Goal: Transaction & Acquisition: Purchase product/service

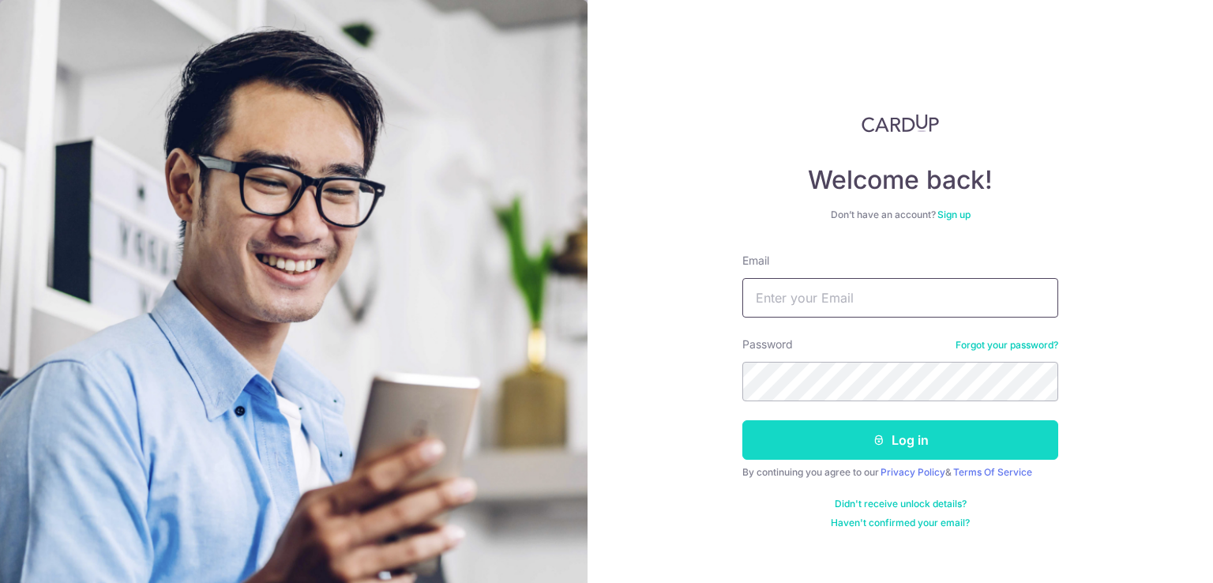
type input "[EMAIL_ADDRESS][DOMAIN_NAME]"
click at [850, 442] on button "Log in" at bounding box center [900, 439] width 316 height 39
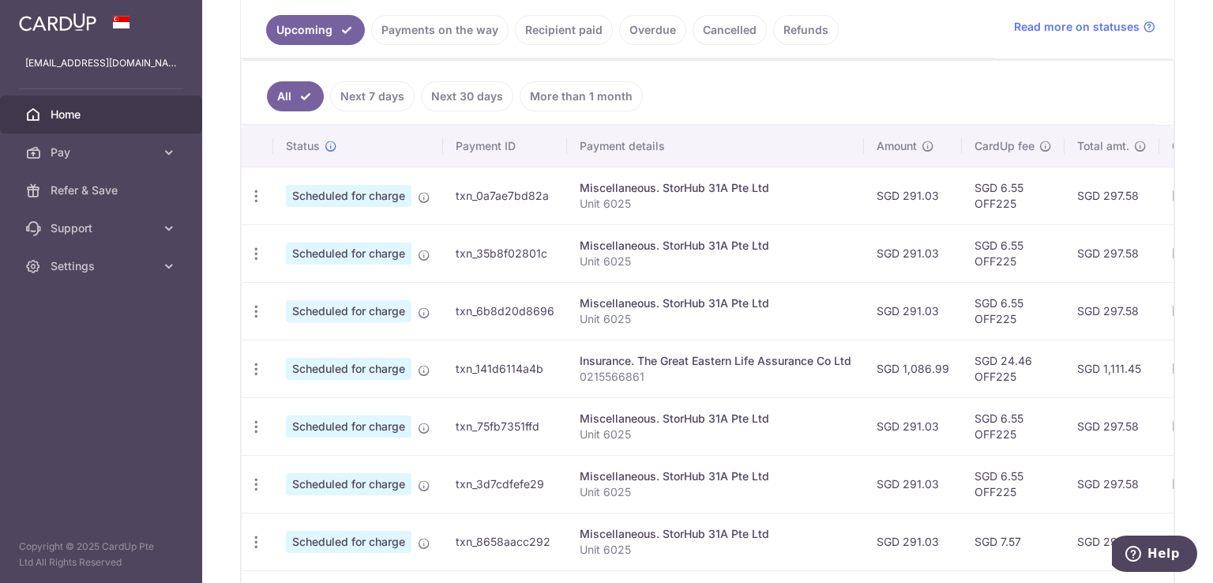
scroll to position [353, 0]
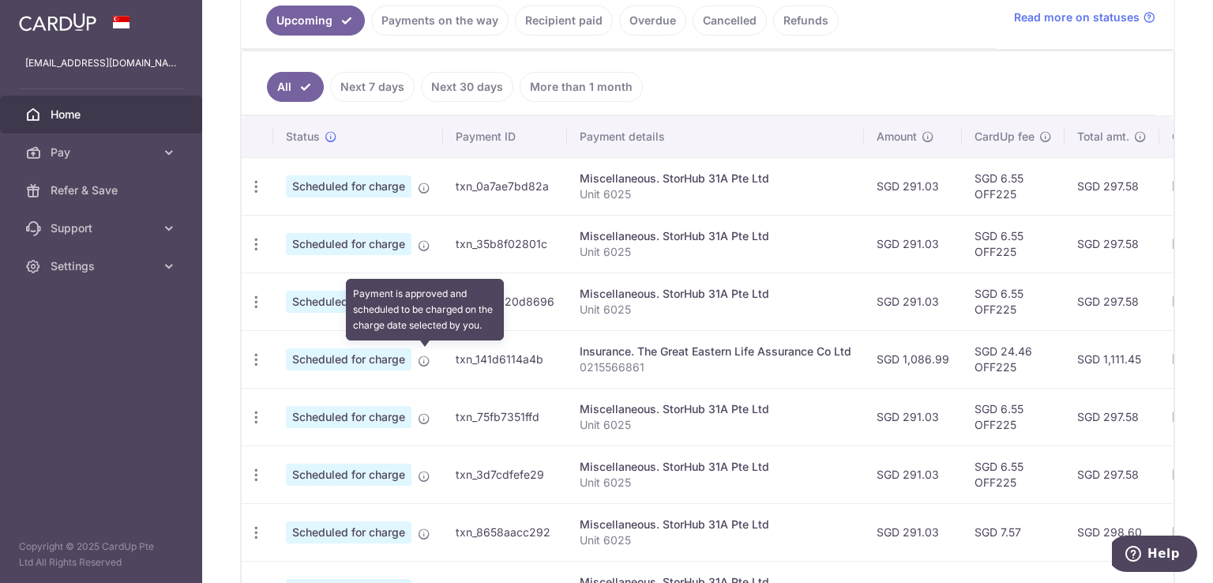
click at [424, 358] on icon at bounding box center [424, 361] width 13 height 13
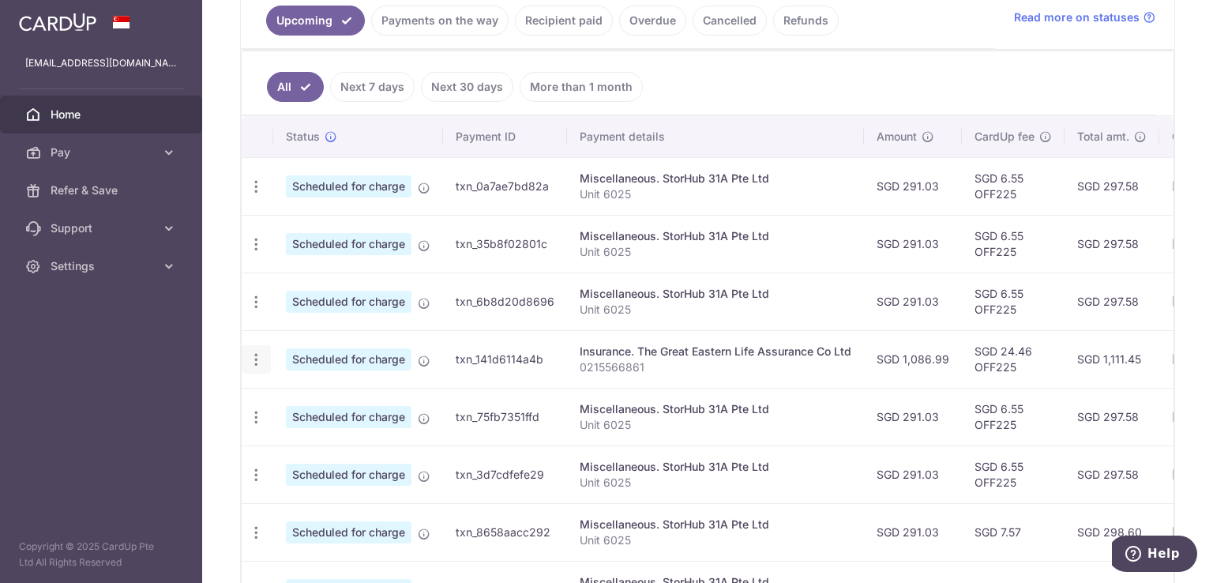
click at [254, 358] on icon "button" at bounding box center [256, 359] width 17 height 17
click at [314, 400] on span "Update payment" at bounding box center [340, 402] width 107 height 19
radio input "true"
type input "1,086.99"
type input "09/12/2025"
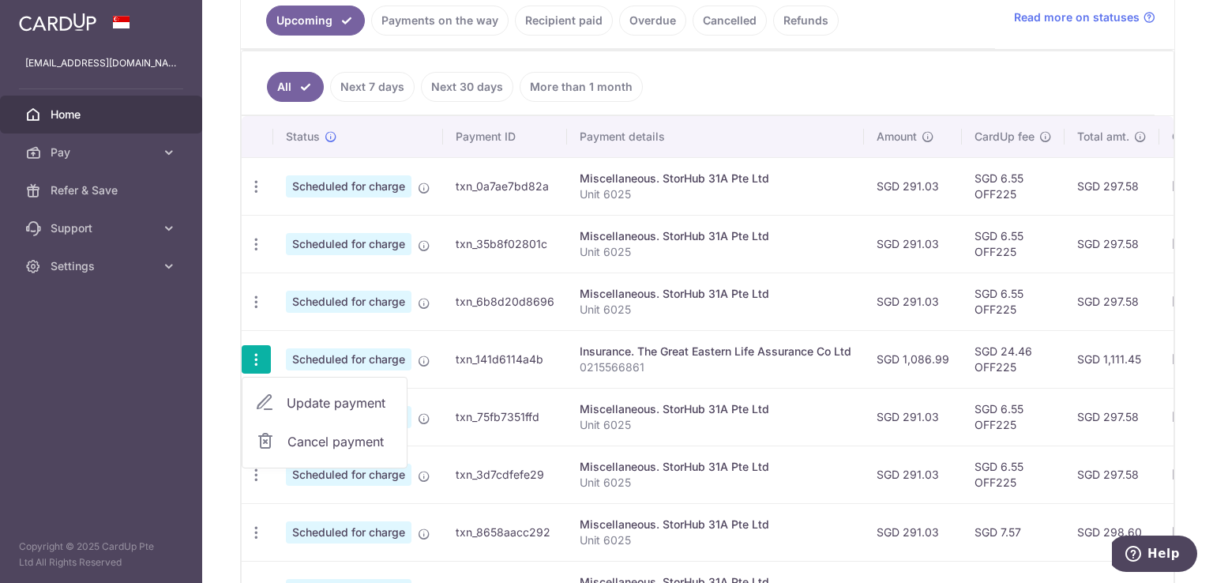
type input "0215566861"
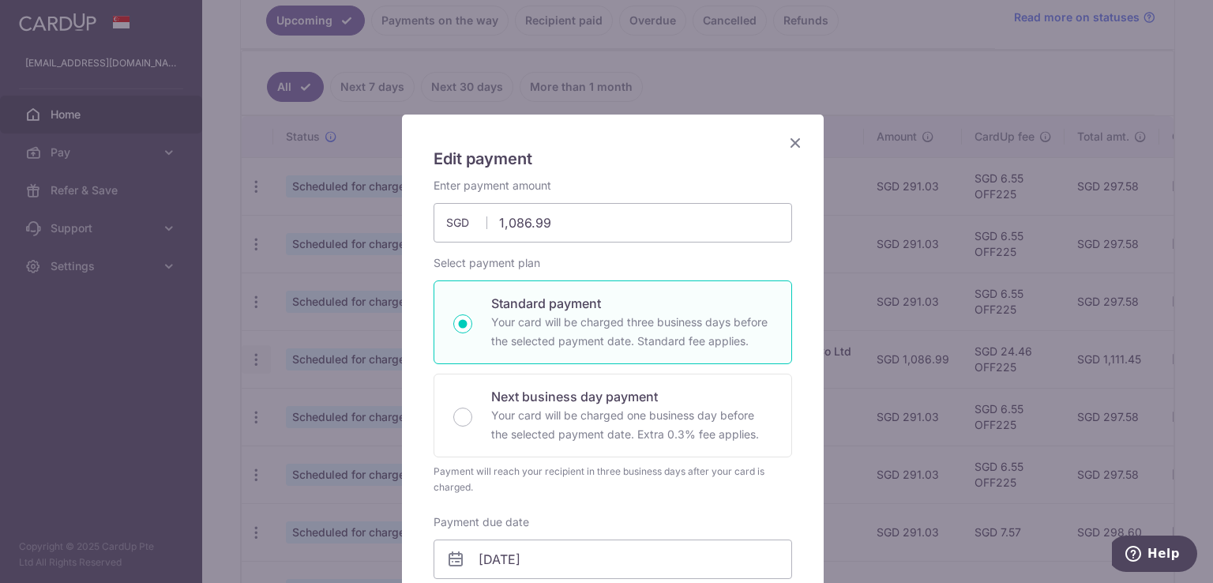
type input "OFF225"
click at [793, 140] on icon "Close" at bounding box center [795, 143] width 19 height 20
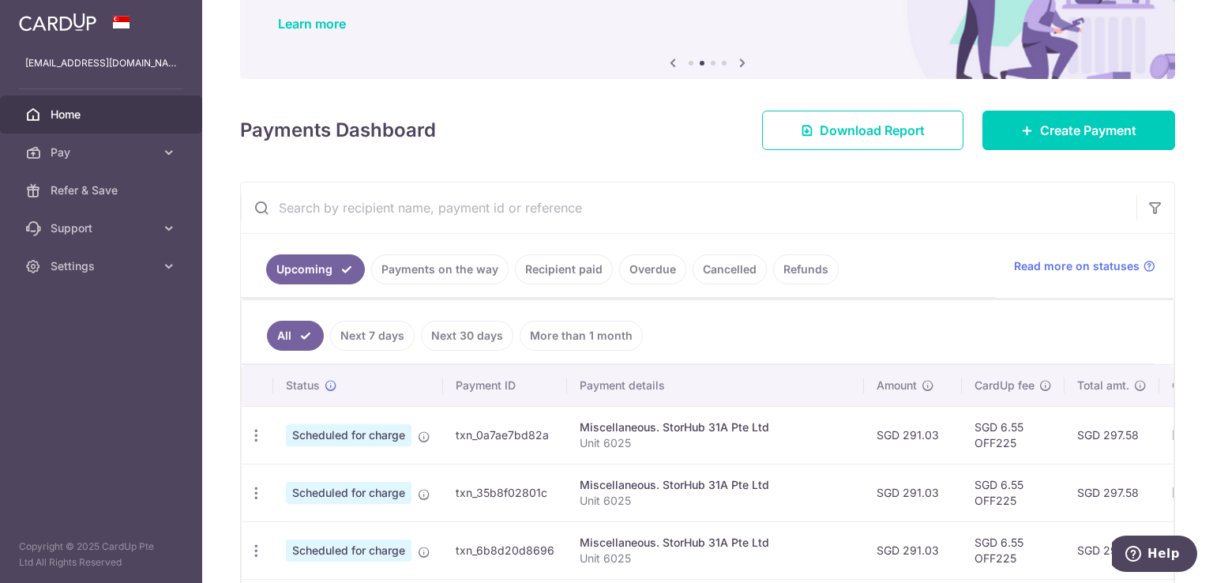
scroll to position [0, 0]
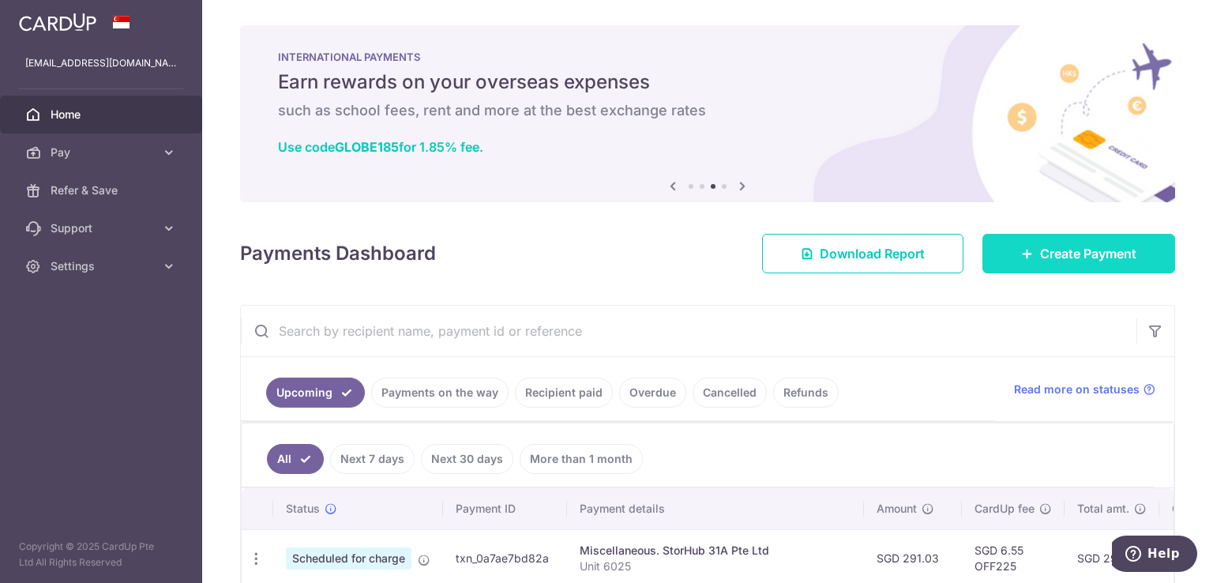
click at [1053, 257] on span "Create Payment" at bounding box center [1088, 253] width 96 height 19
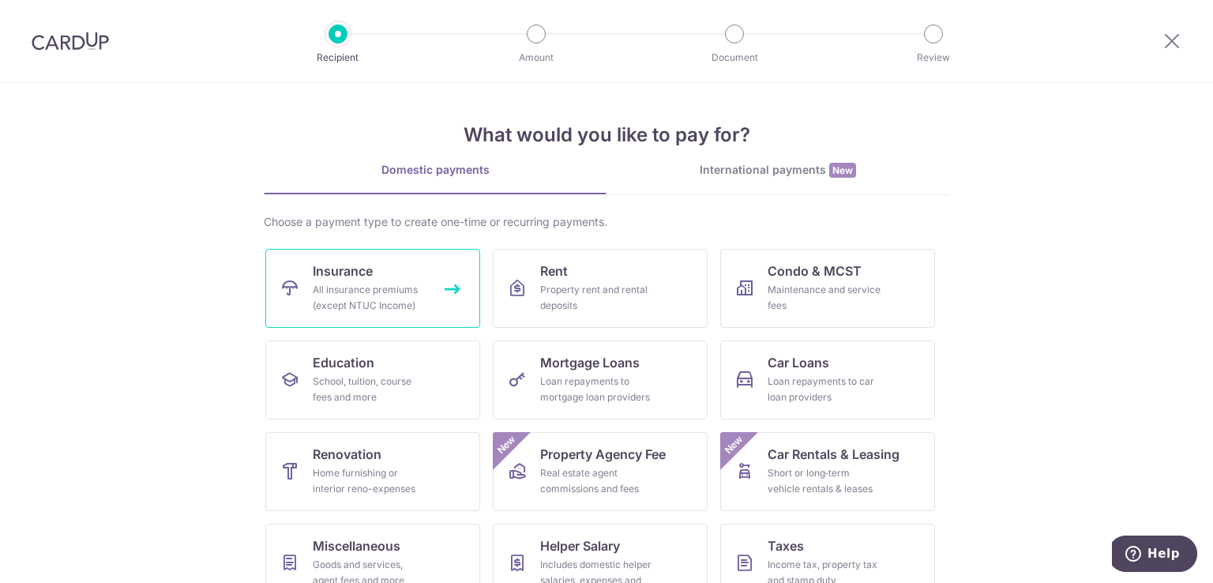
click at [398, 291] on div "All insurance premiums (except NTUC Income)" at bounding box center [370, 298] width 114 height 32
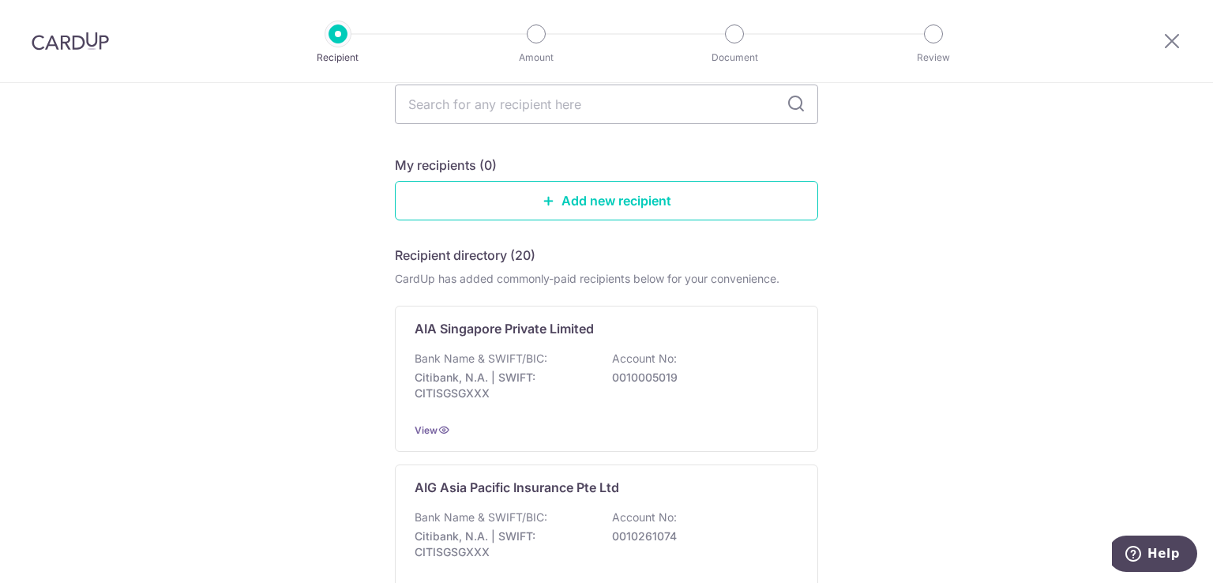
scroll to position [123, 0]
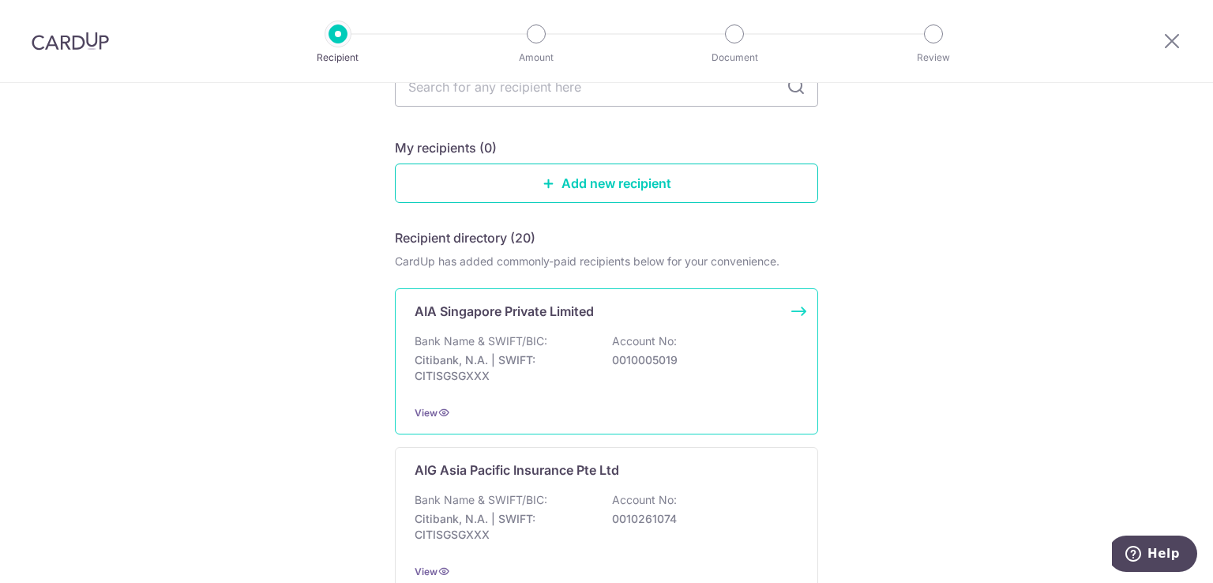
click at [637, 347] on p "Account No:" at bounding box center [644, 341] width 65 height 16
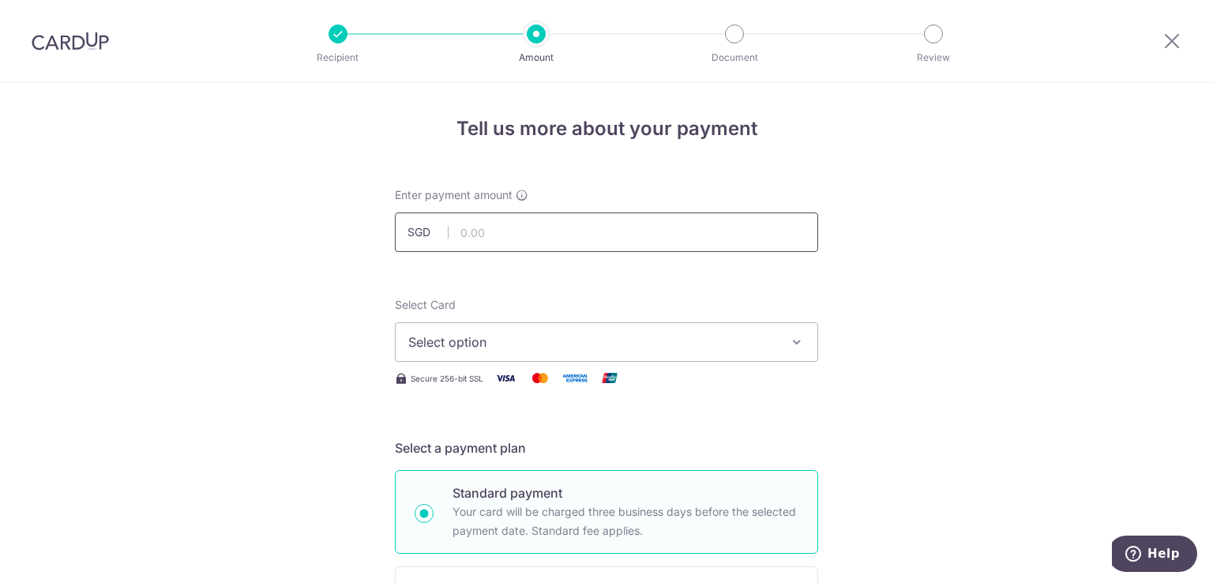
click at [485, 231] on input "text" at bounding box center [606, 231] width 423 height 39
type input "168.00"
click at [802, 343] on button "Select option" at bounding box center [606, 341] width 423 height 39
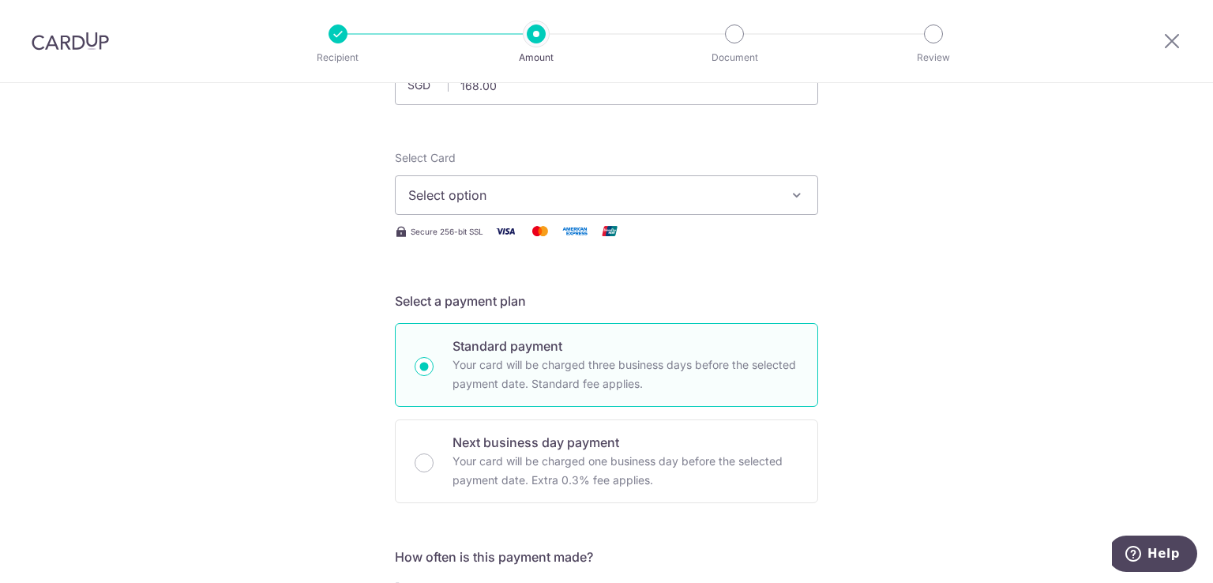
scroll to position [148, 0]
click at [789, 195] on icon "button" at bounding box center [797, 194] width 16 height 16
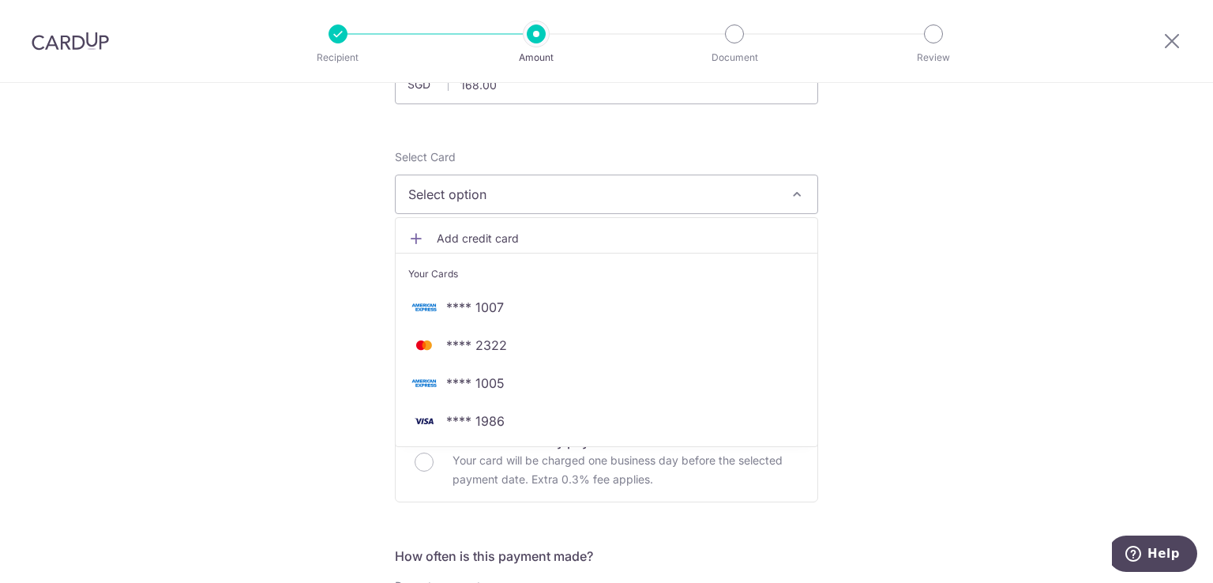
click at [518, 240] on span "Add credit card" at bounding box center [621, 239] width 368 height 16
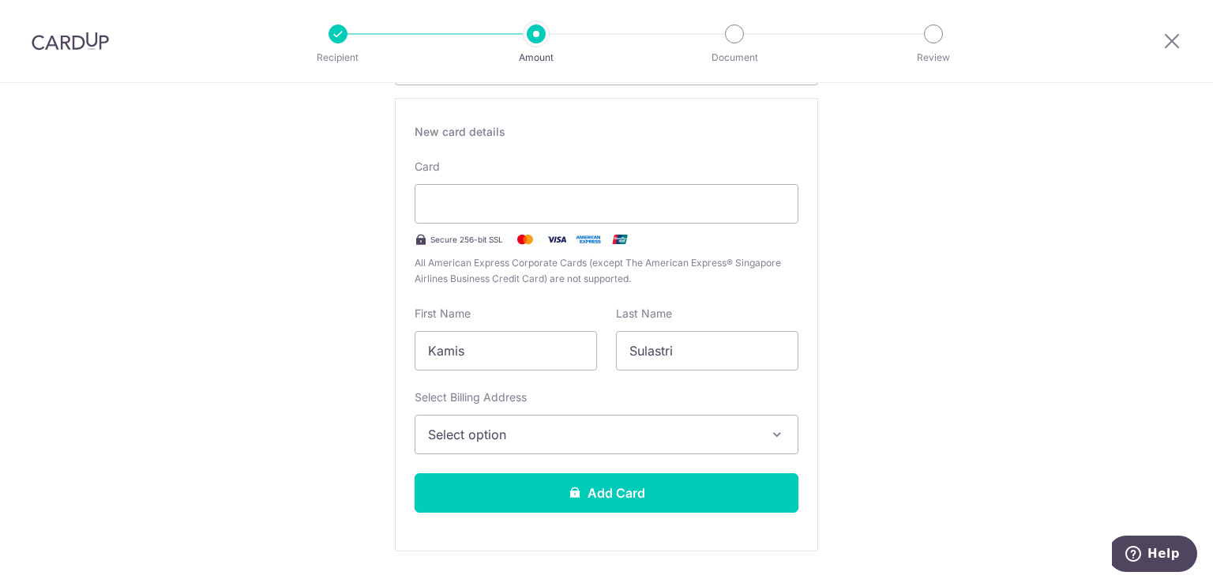
scroll to position [277, 0]
click at [777, 428] on icon "button" at bounding box center [777, 434] width 16 height 16
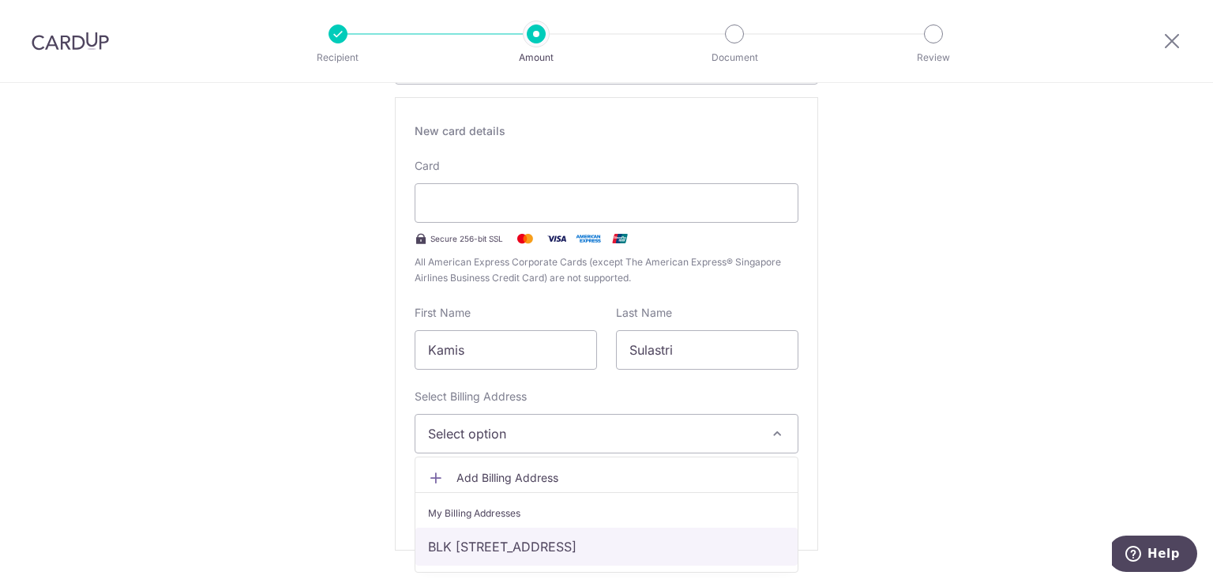
click at [675, 540] on link "BLK 915 #05-08, HOUGANG STREET 91, Singapore, Singapore, Singapore-530915" at bounding box center [606, 547] width 382 height 38
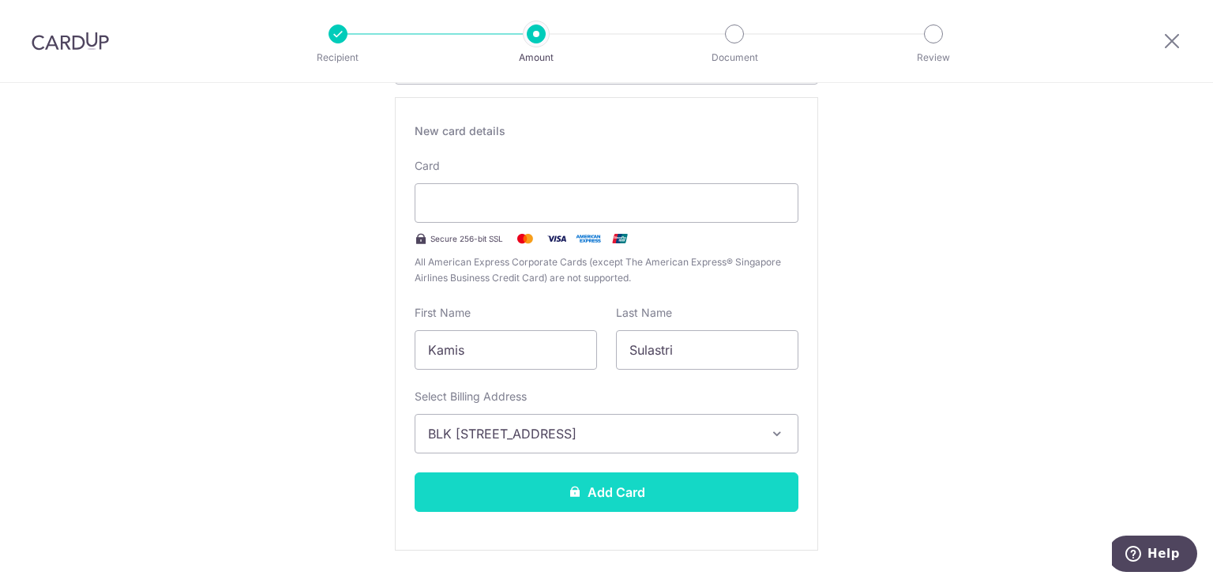
click at [659, 501] on button "Add Card" at bounding box center [607, 491] width 384 height 39
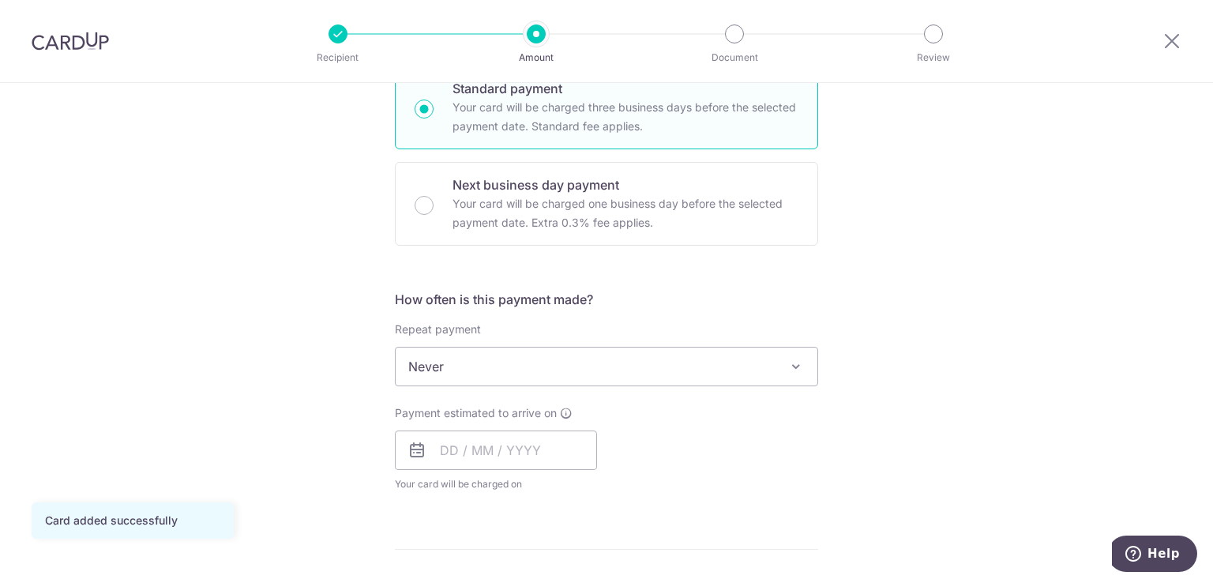
scroll to position [408, 0]
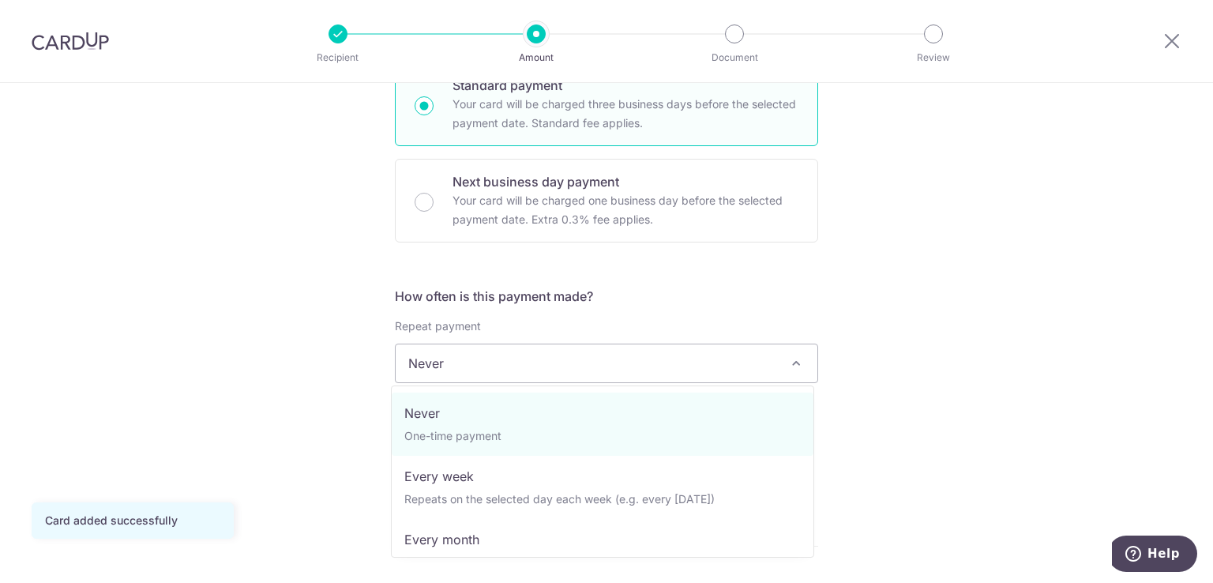
click at [484, 358] on span "Never" at bounding box center [607, 363] width 422 height 38
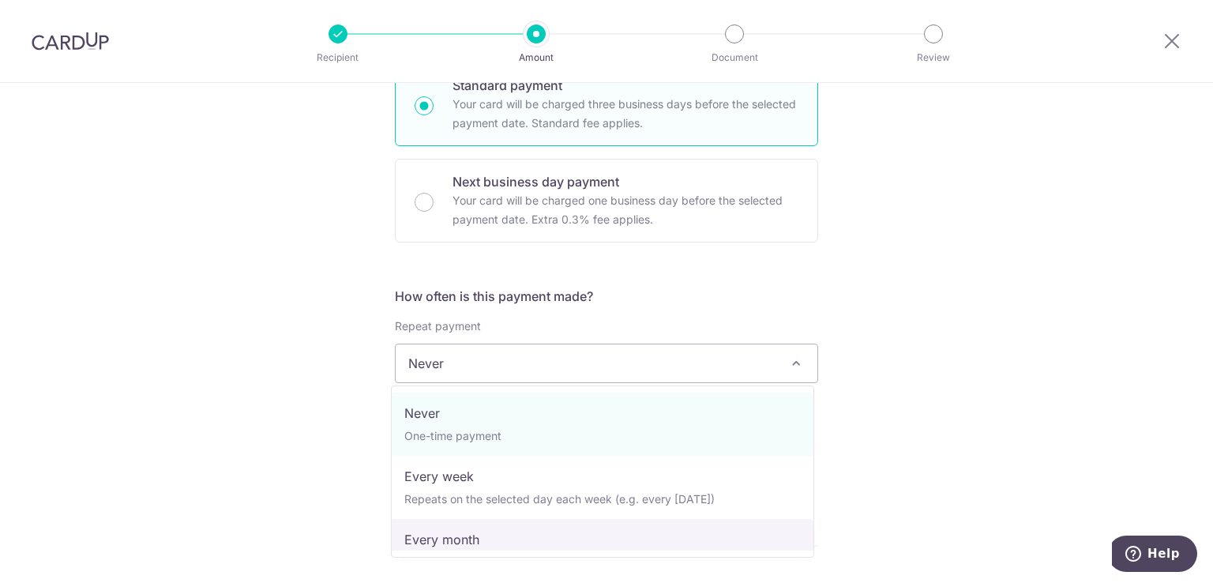
select select "3"
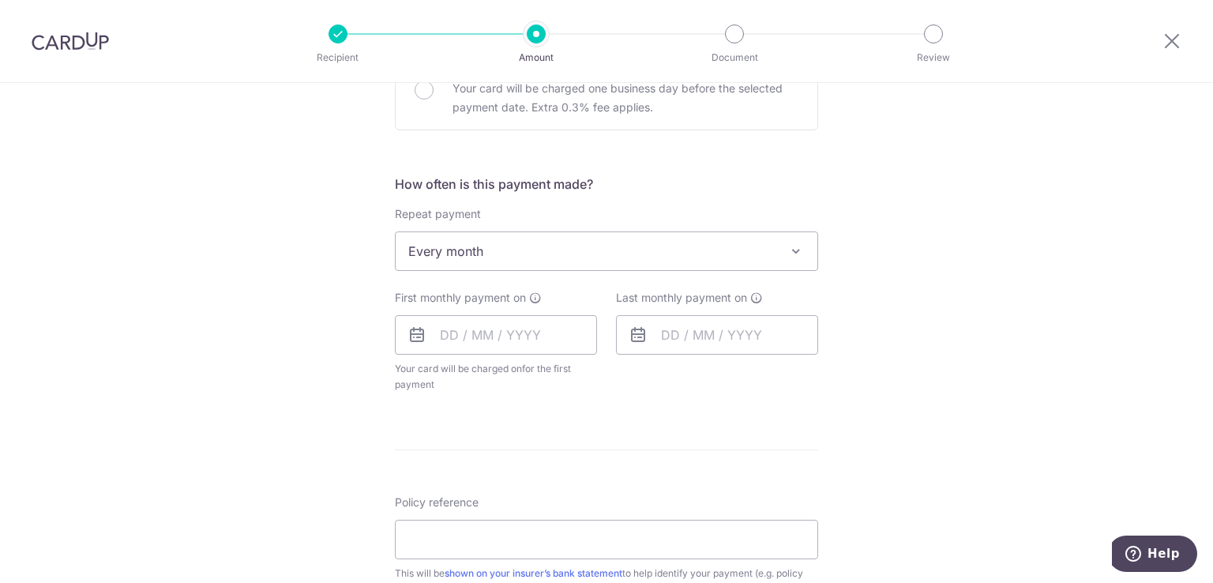
scroll to position [520, 0]
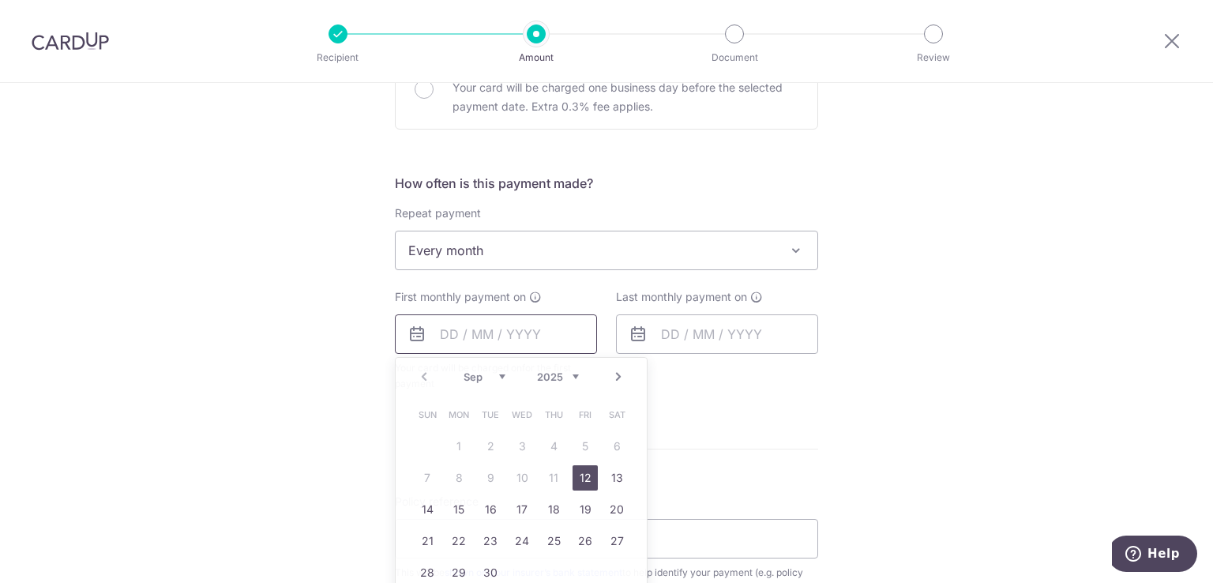
click at [528, 330] on input "text" at bounding box center [496, 333] width 202 height 39
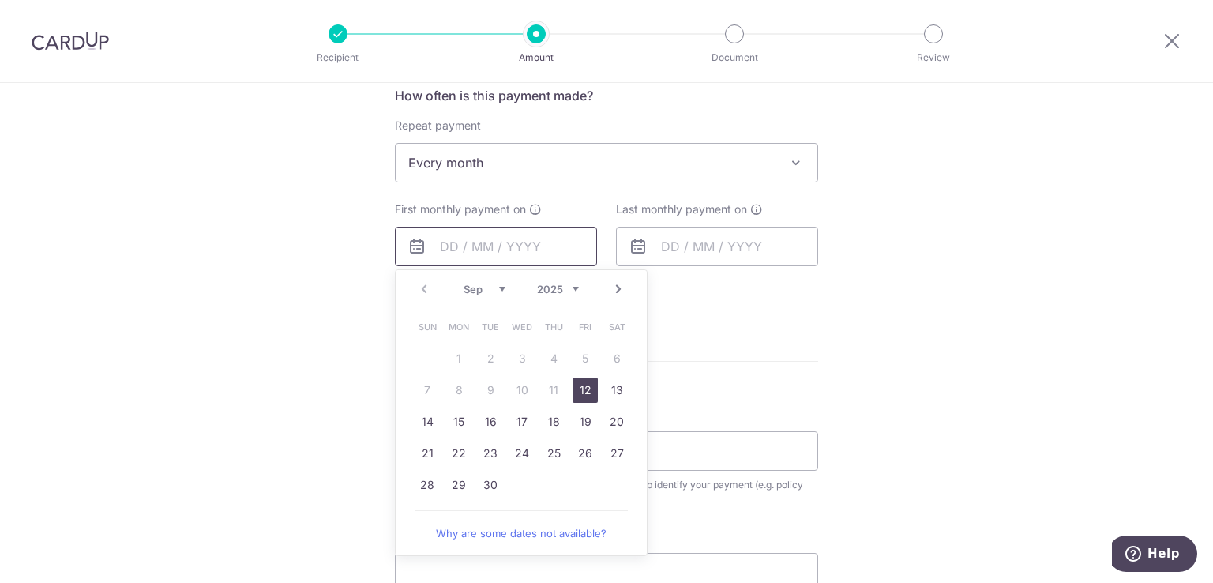
scroll to position [609, 0]
click at [618, 445] on link "27" at bounding box center [616, 452] width 25 height 25
type input "[DATE]"
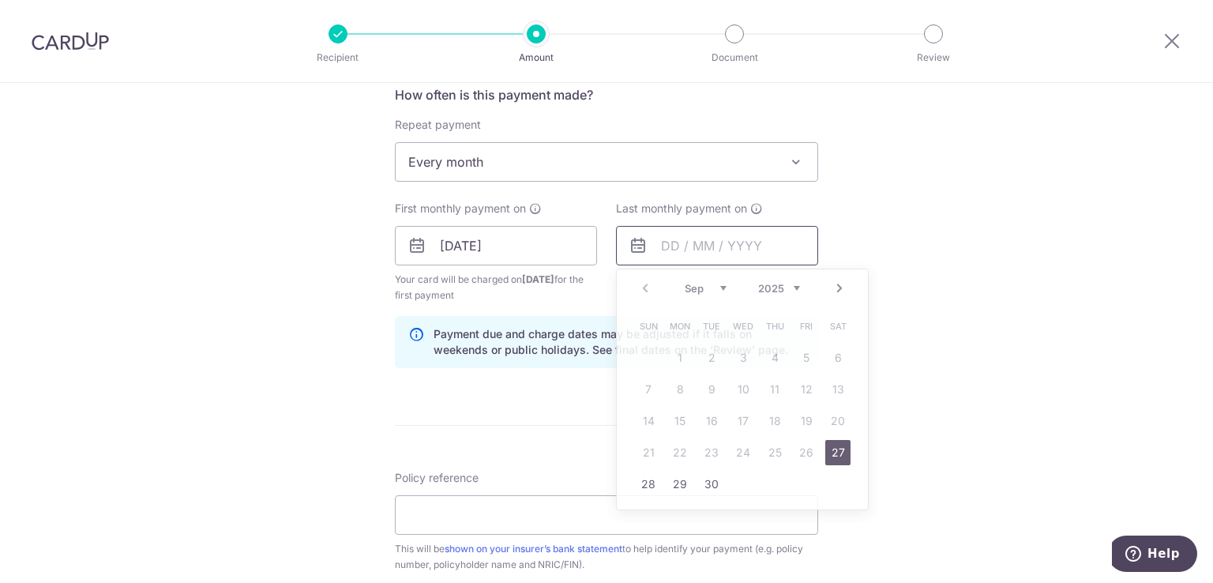
click at [787, 239] on input "text" at bounding box center [717, 245] width 202 height 39
click at [790, 287] on select "2025 2026 2027 2028 2029 2030 2031 2032 2033 2034 2035" at bounding box center [779, 288] width 42 height 13
click at [719, 287] on select "Jan Feb Mar Apr May Jun Jul Aug Sep Oct Nov Dec" at bounding box center [706, 288] width 42 height 13
click at [640, 480] on link "27" at bounding box center [648, 483] width 25 height 25
type input "[DATE]"
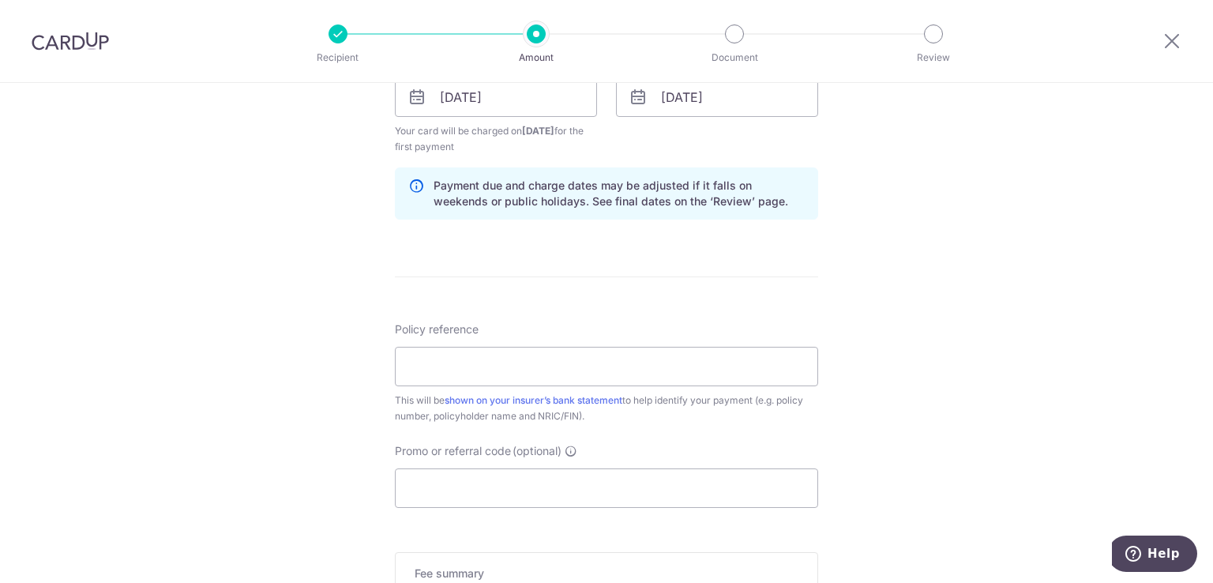
scroll to position [865, 0]
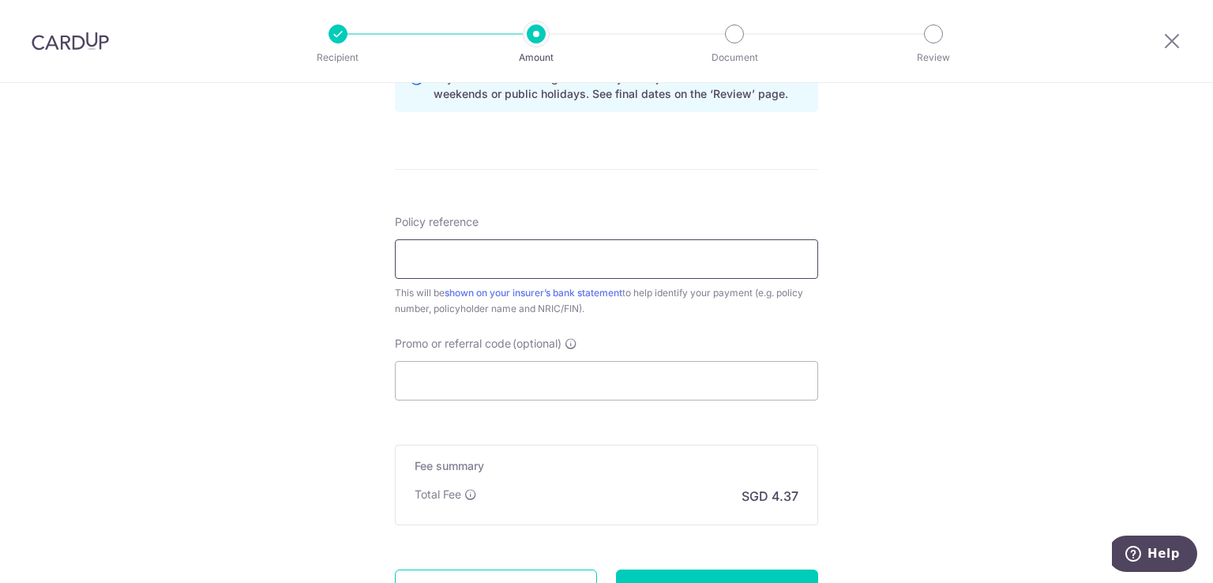
click at [463, 249] on input "Policy reference" at bounding box center [606, 258] width 423 height 39
paste input "U124350830"
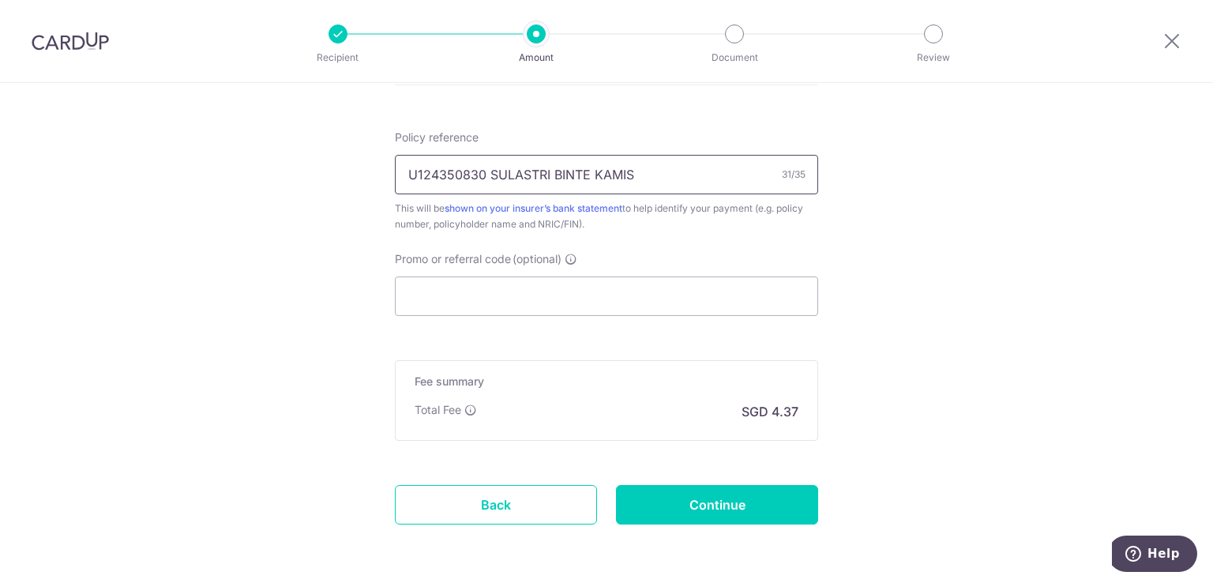
scroll to position [966, 0]
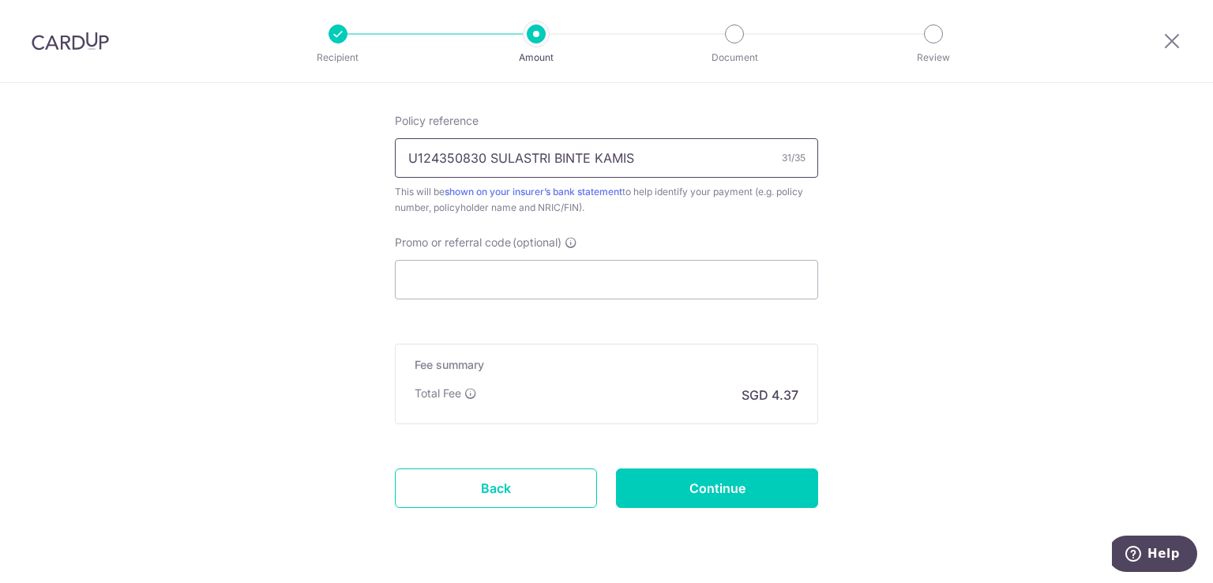
type input "U124350830 SULASTRI BINTE KAMIS"
click at [575, 284] on input "Promo or referral code (optional)" at bounding box center [606, 279] width 423 height 39
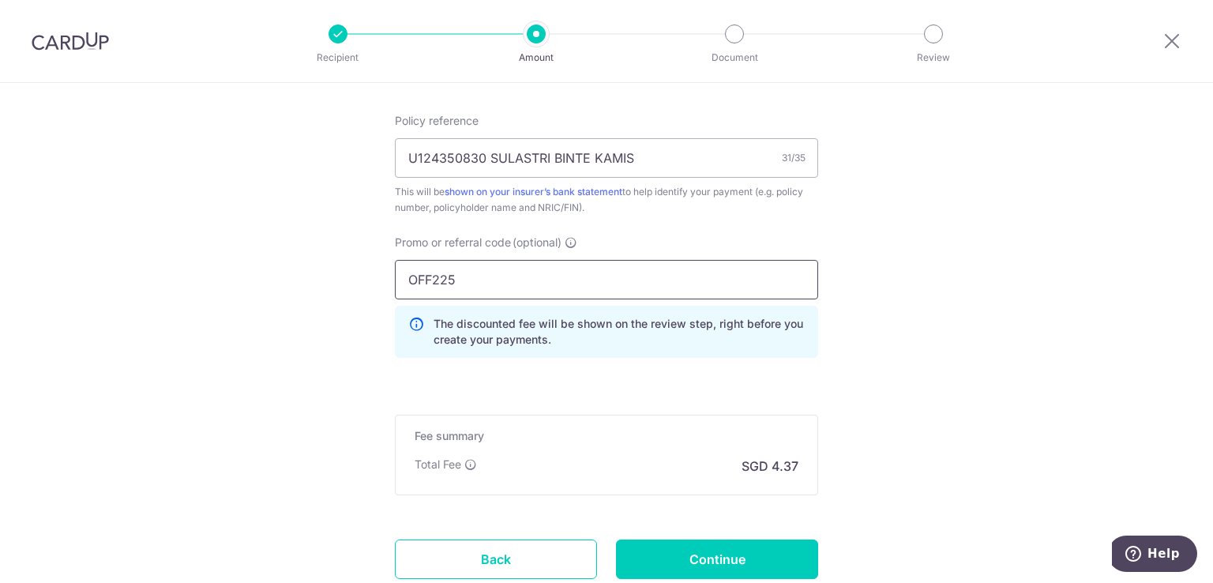
scroll to position [1078, 0]
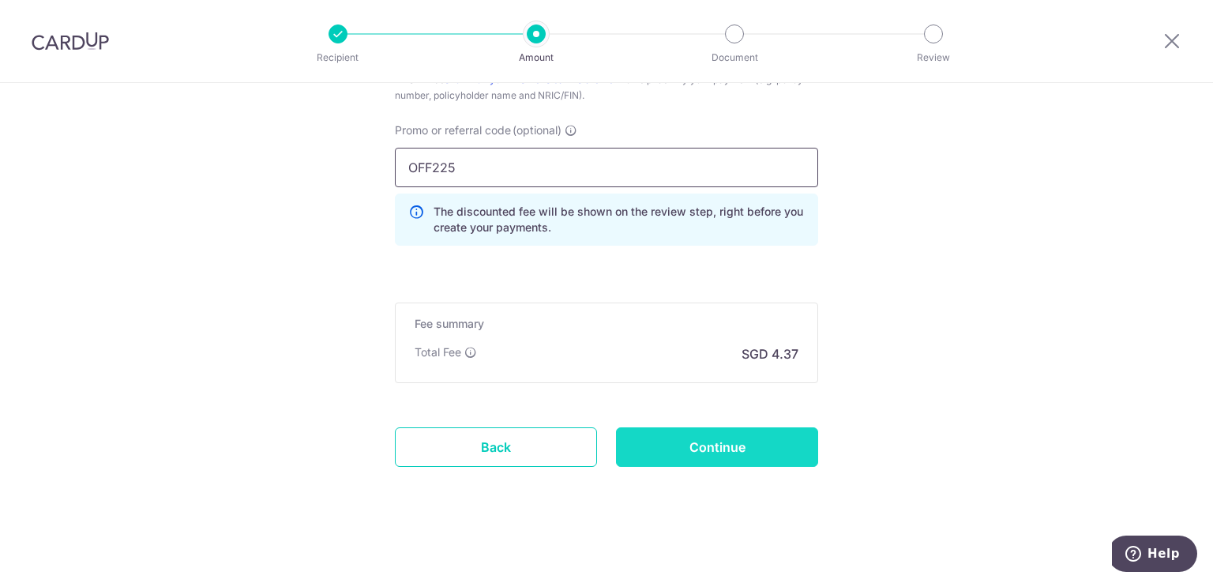
type input "OFF225"
click at [664, 437] on input "Continue" at bounding box center [717, 446] width 202 height 39
type input "Create Schedule"
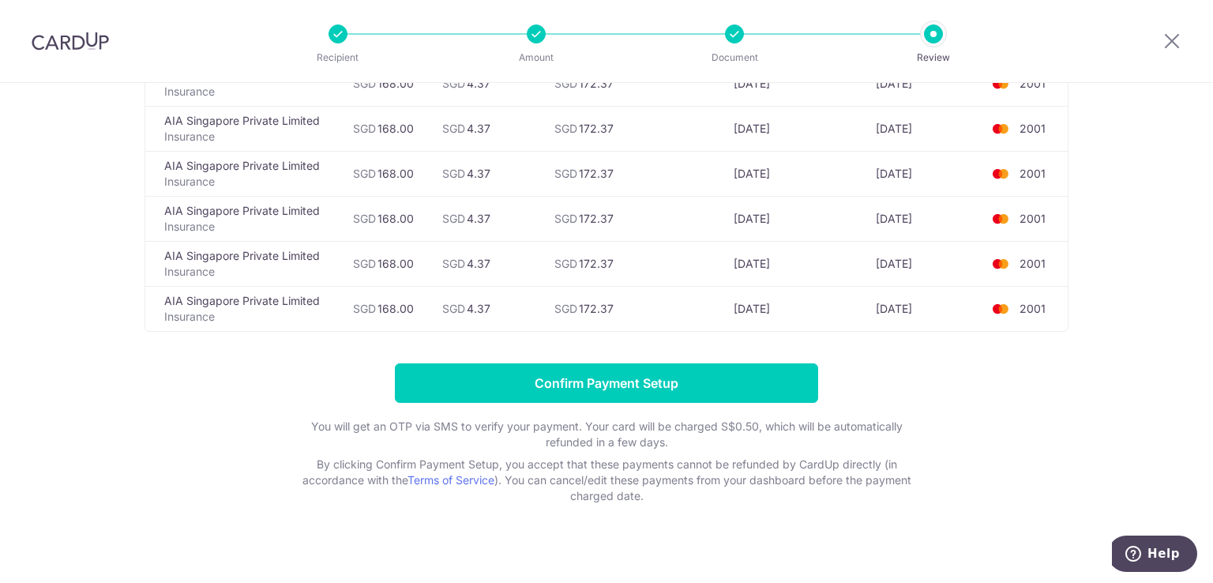
scroll to position [645, 0]
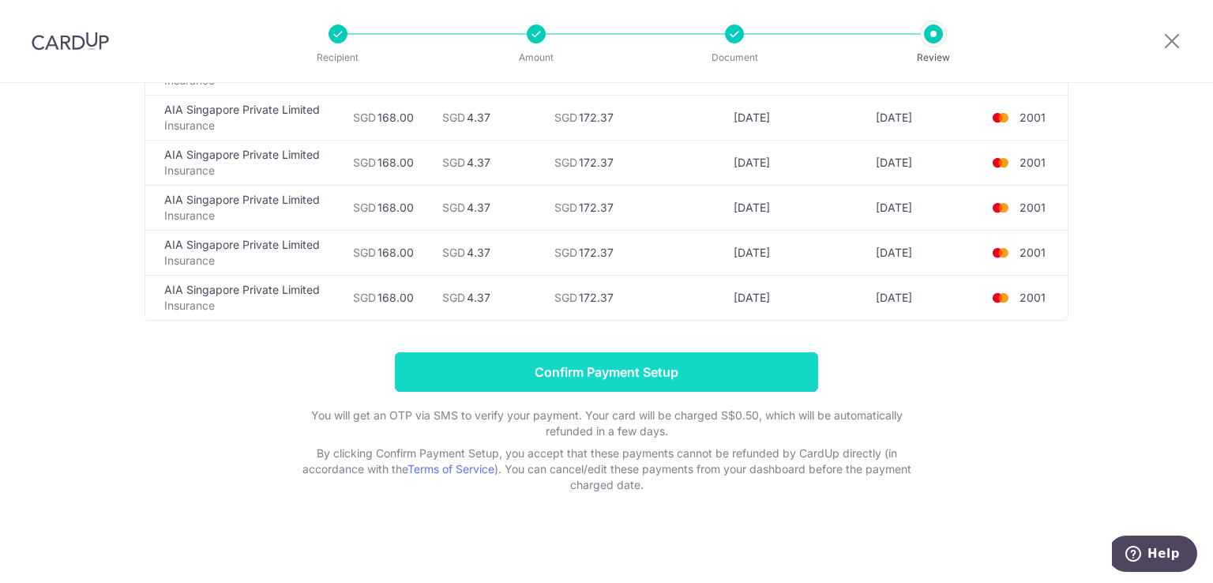
click at [668, 377] on input "Confirm Payment Setup" at bounding box center [606, 371] width 423 height 39
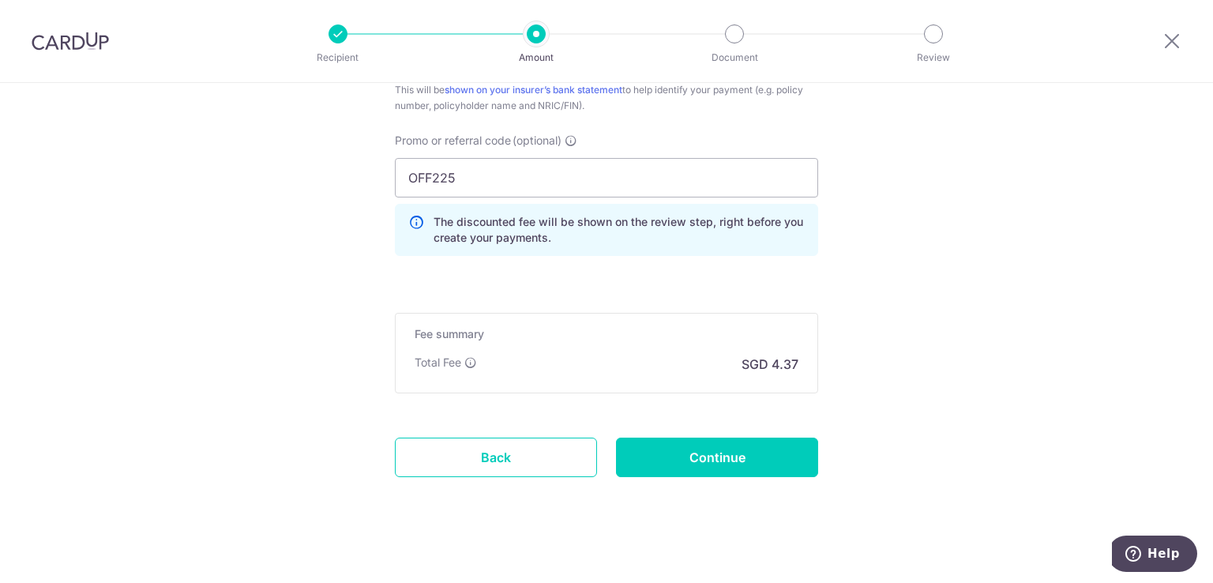
scroll to position [1062, 0]
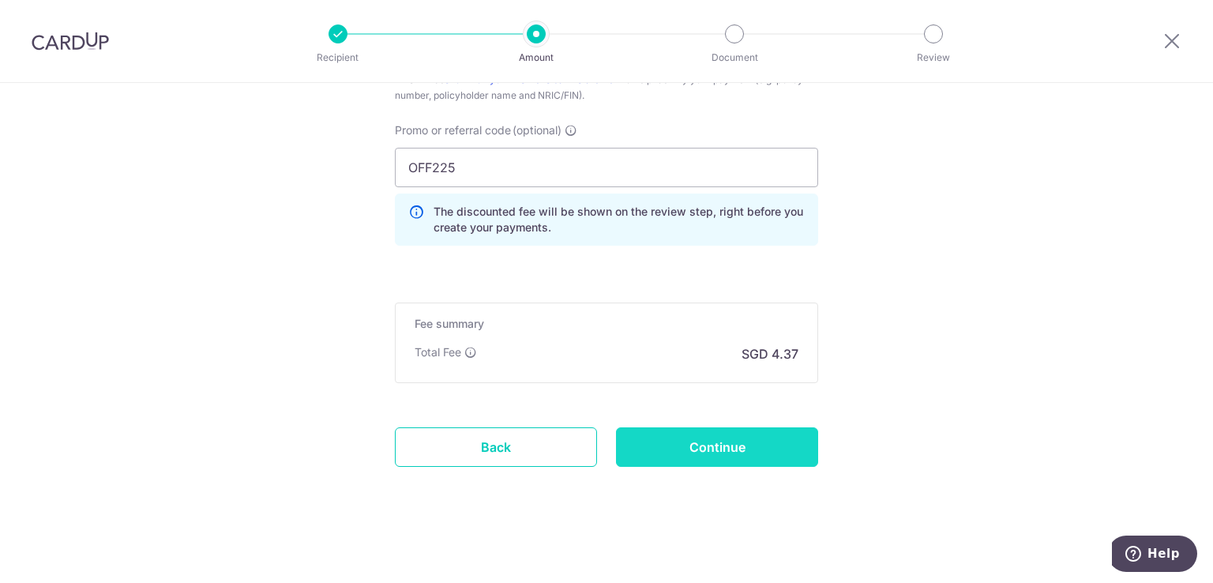
click at [768, 449] on input "Continue" at bounding box center [717, 446] width 202 height 39
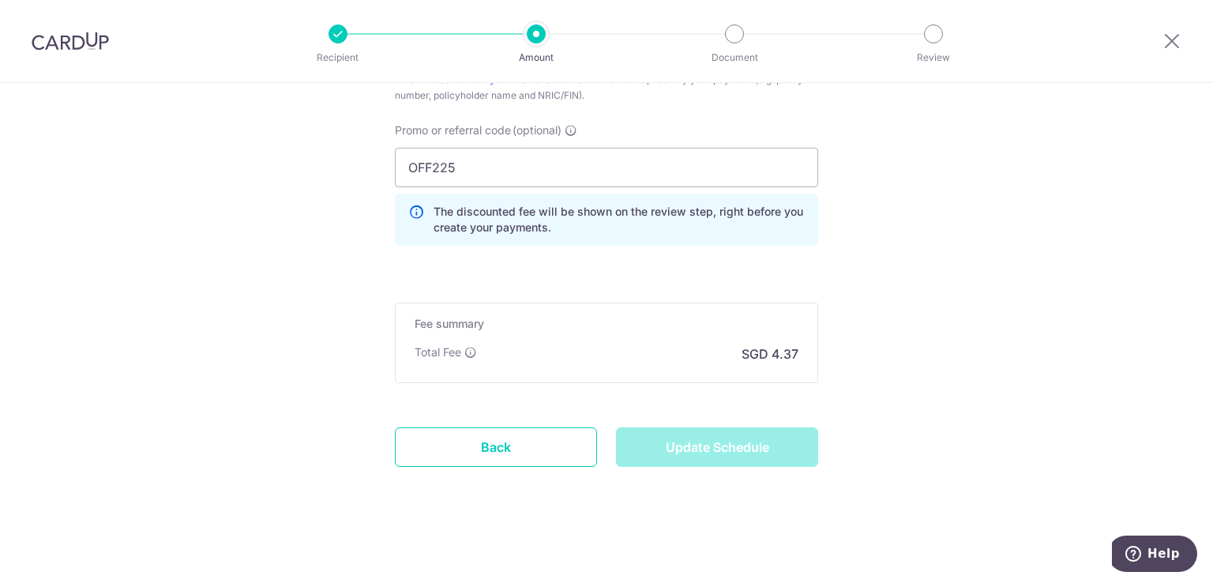
type input "Update Schedule"
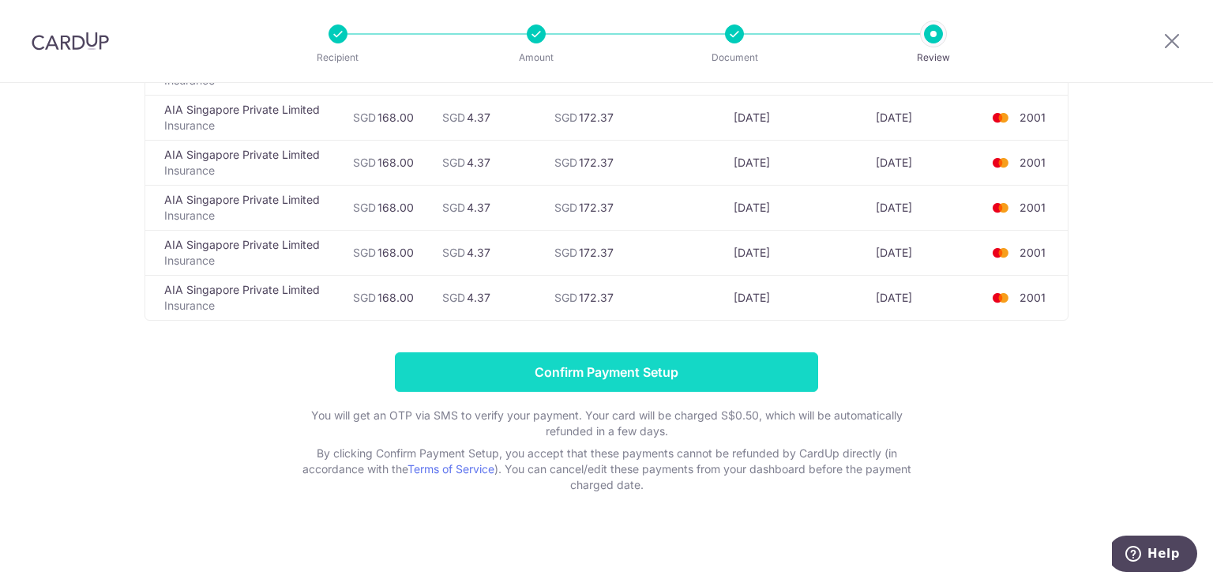
click at [692, 355] on input "Confirm Payment Setup" at bounding box center [606, 371] width 423 height 39
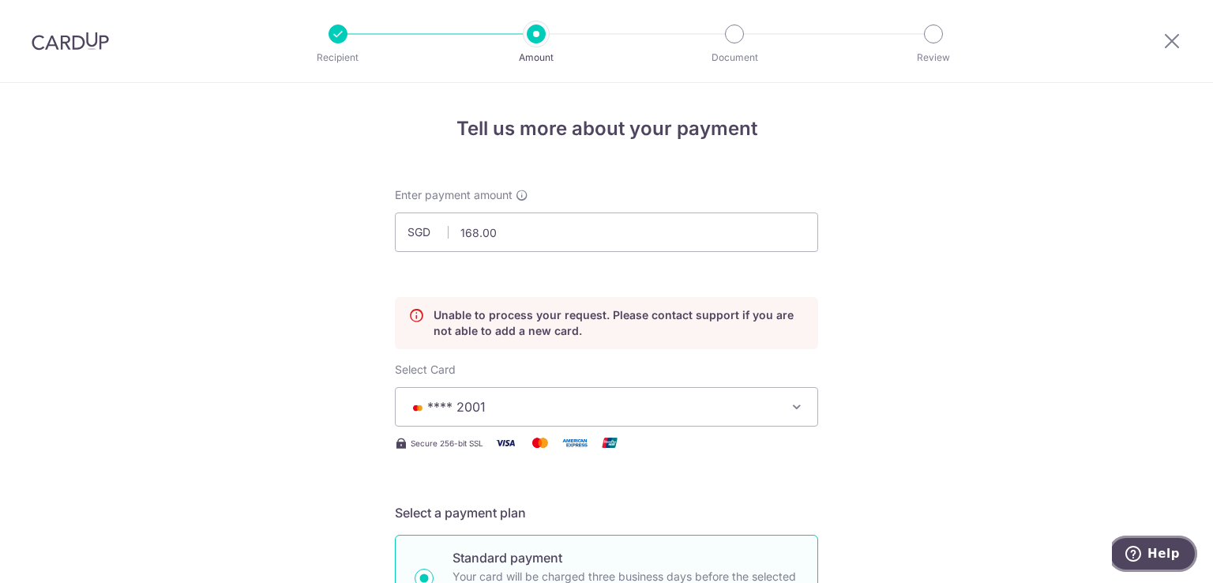
click at [1162, 548] on span "Help" at bounding box center [1163, 553] width 32 height 14
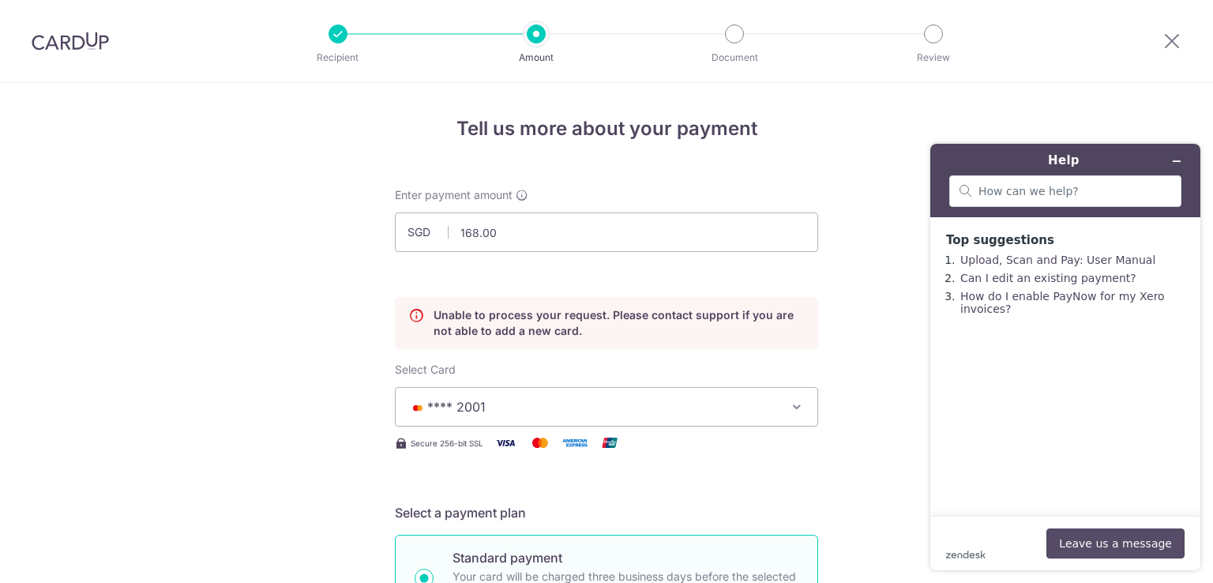
click at [1121, 550] on button "Leave us a message" at bounding box center [1115, 543] width 138 height 30
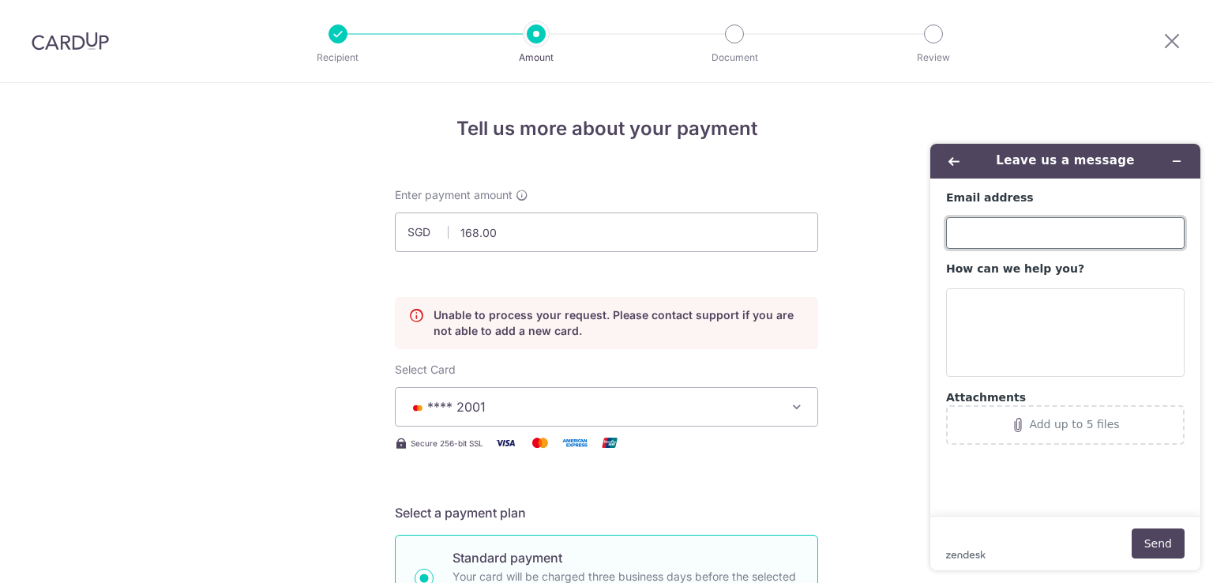
click at [1017, 227] on input "Email address" at bounding box center [1065, 233] width 238 height 32
type input "SULASTRIKAMIS@GMAIL.COM"
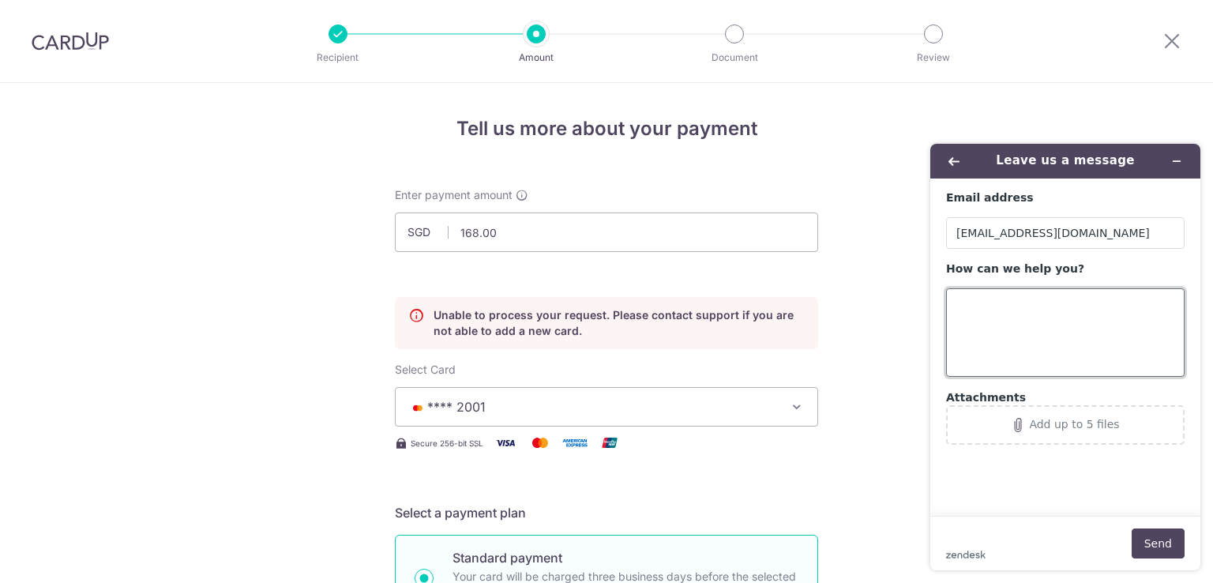
click at [993, 313] on textarea "How can we help you?" at bounding box center [1065, 332] width 238 height 88
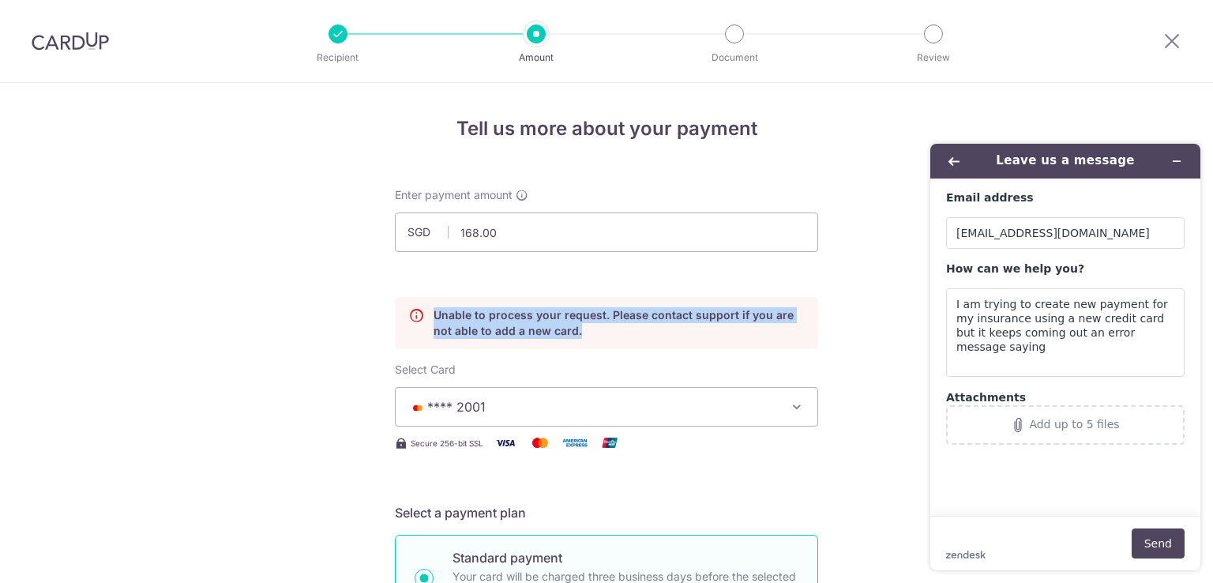
drag, startPoint x: 430, startPoint y: 313, endPoint x: 565, endPoint y: 329, distance: 136.8
click at [565, 329] on p "Unable to process your request. Please contact support if you are not able to a…" at bounding box center [619, 323] width 371 height 32
copy p "Unable to process your request. Please contact support if you are not able to a…"
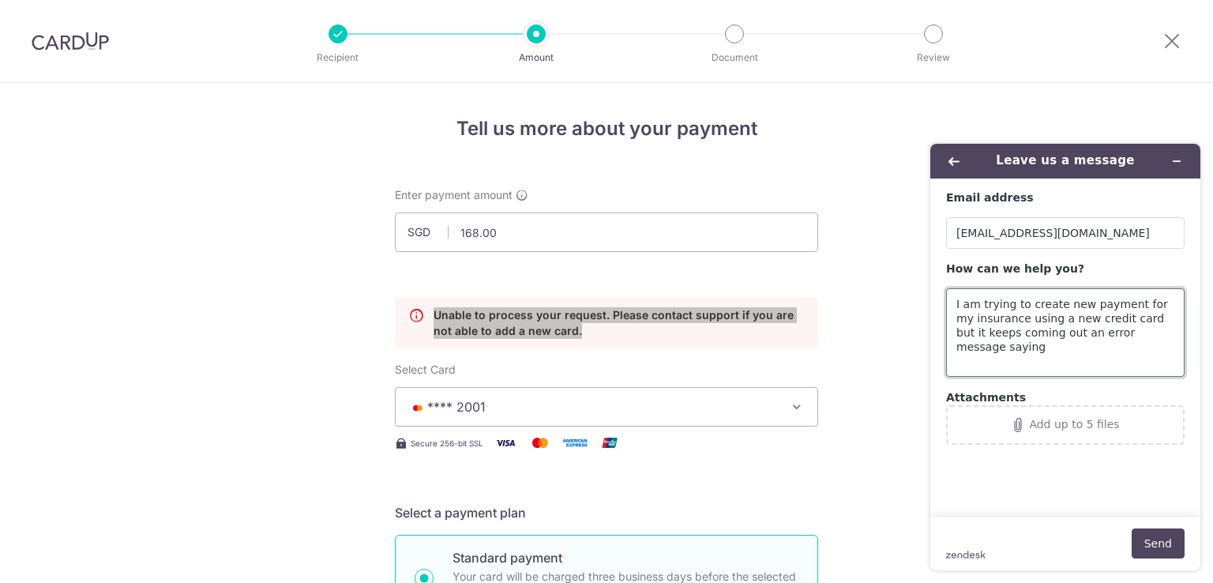
click at [994, 348] on textarea "I am trying to create new payment for my insurance using a new credit card but …" at bounding box center [1065, 332] width 238 height 88
click at [1174, 332] on textarea "I am trying to create new payment for my insurance using a new credit card but …" at bounding box center [1065, 332] width 238 height 88
paste textarea "Unable to process your request. Please contact support if you are not able to a…"
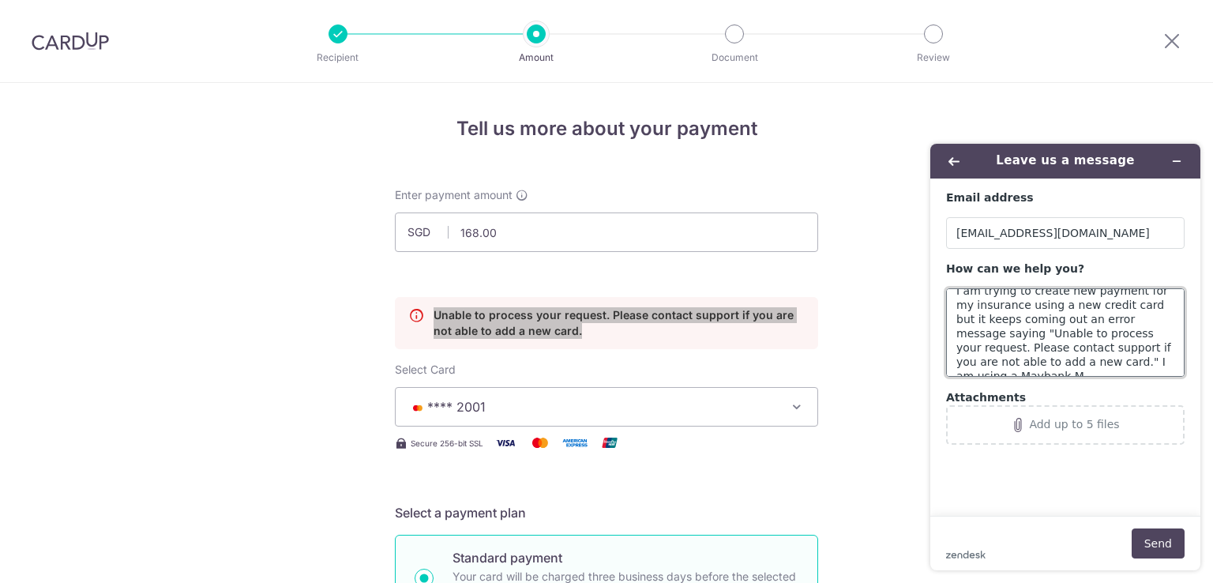
scroll to position [21, 0]
type textarea "I am trying to create new payment for my insurance using a new credit card but …"
click at [1167, 534] on button "Send" at bounding box center [1158, 543] width 53 height 30
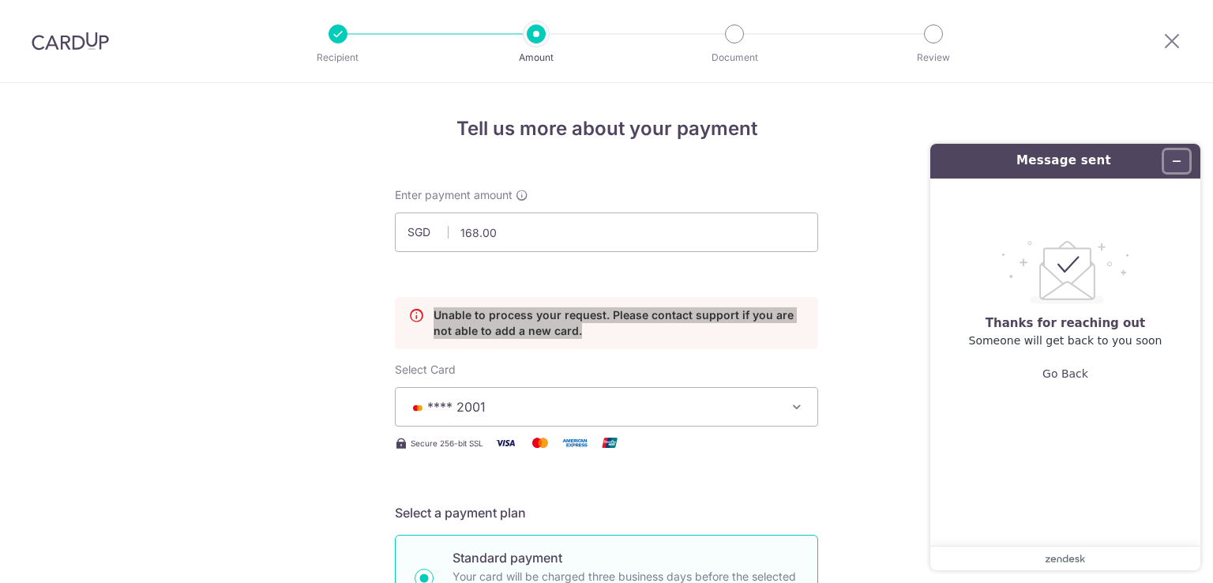
click at [1175, 161] on icon "Minimise widget" at bounding box center [1177, 161] width 7 height 0
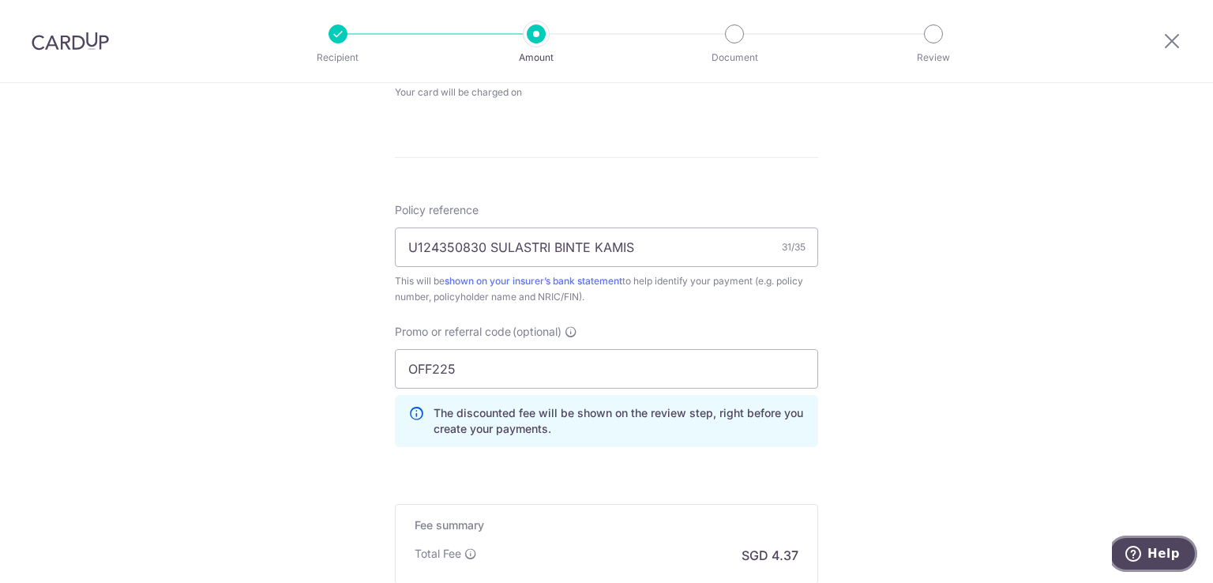
scroll to position [1062, 0]
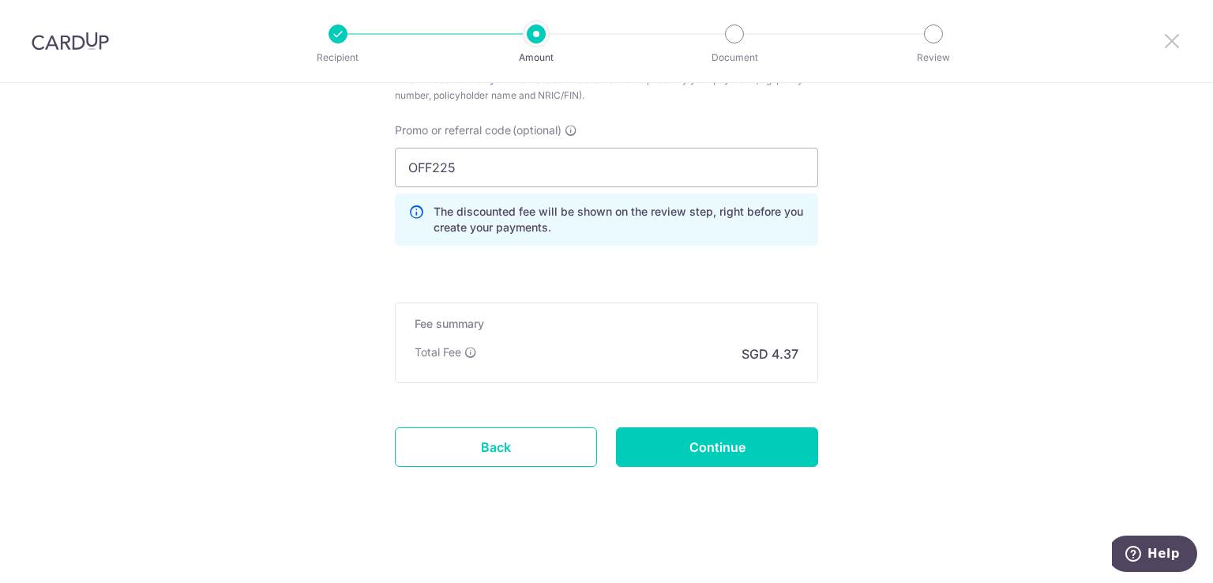
click at [1174, 42] on icon at bounding box center [1171, 41] width 19 height 20
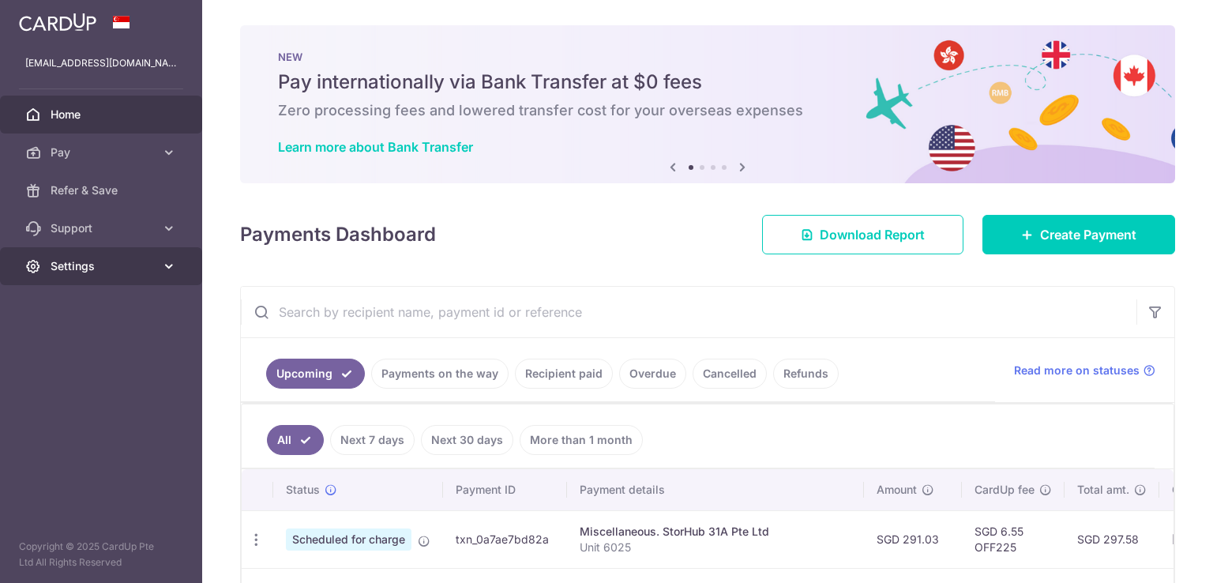
click at [76, 254] on link "Settings" at bounding box center [101, 266] width 202 height 38
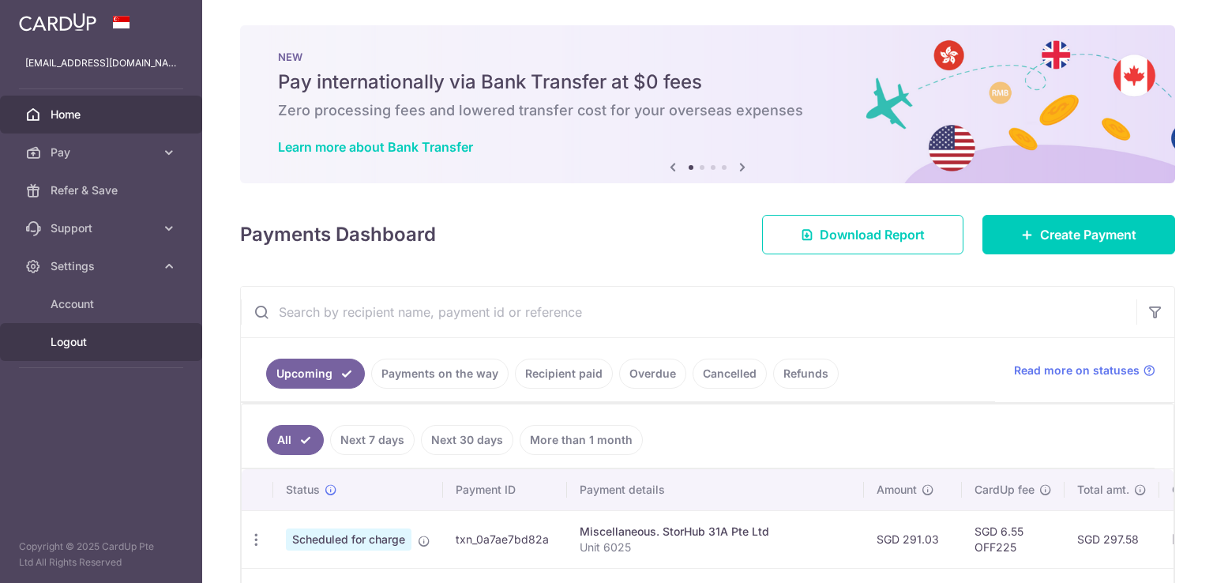
click at [62, 335] on span "Logout" at bounding box center [103, 342] width 104 height 16
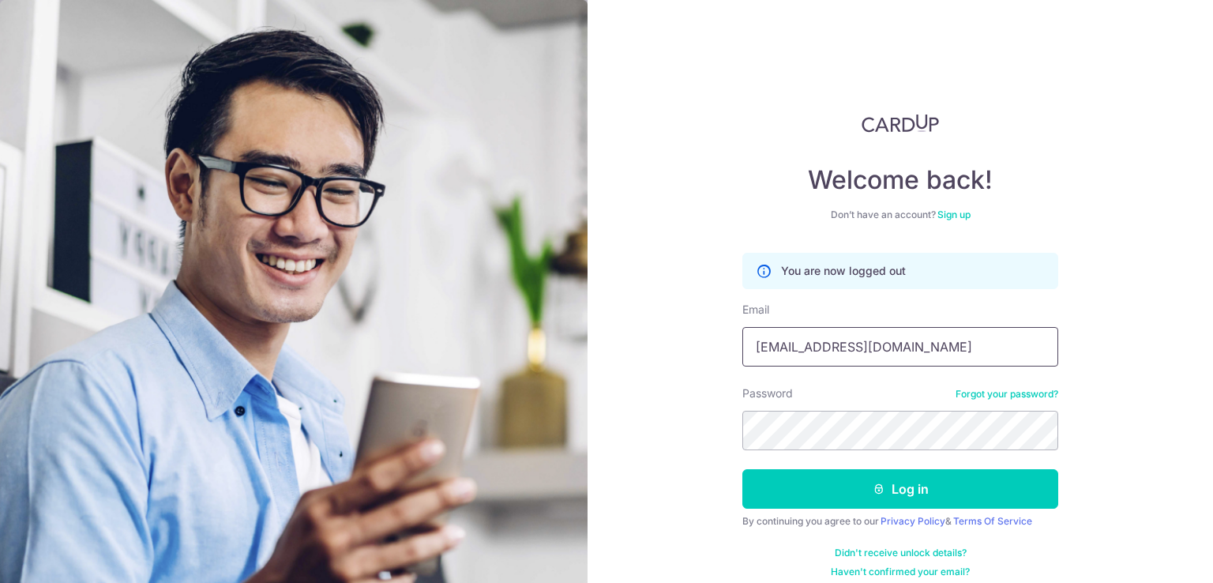
click at [898, 332] on input "[EMAIL_ADDRESS][DOMAIN_NAME]" at bounding box center [900, 346] width 316 height 39
type input "[EMAIL_ADDRESS][DOMAIN_NAME]"
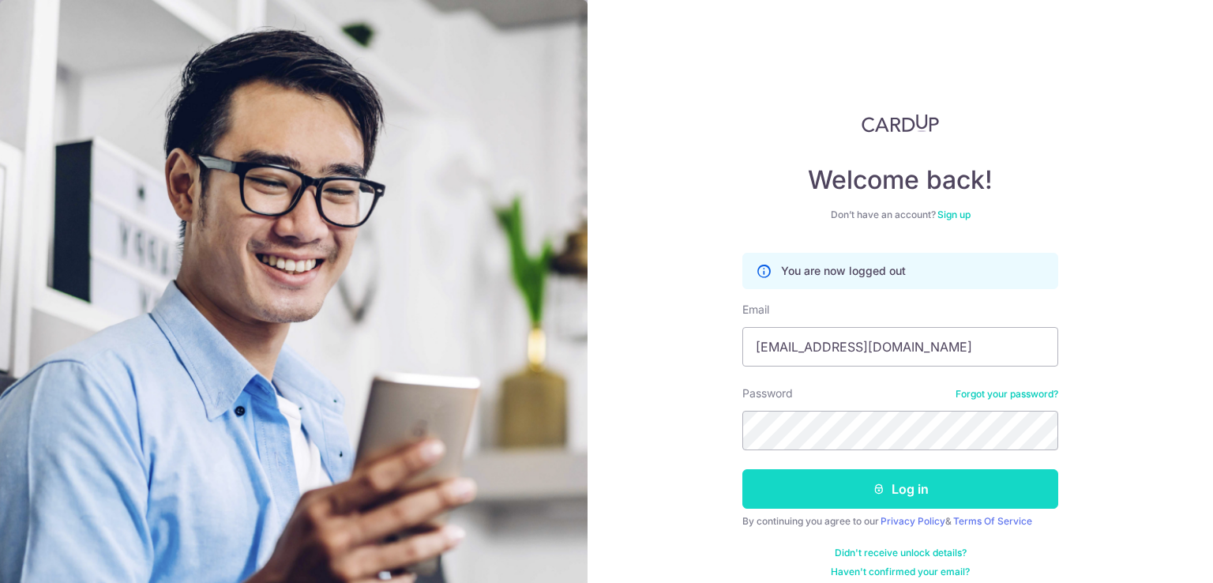
click at [903, 493] on button "Log in" at bounding box center [900, 488] width 316 height 39
